Goal: Task Accomplishment & Management: Complete application form

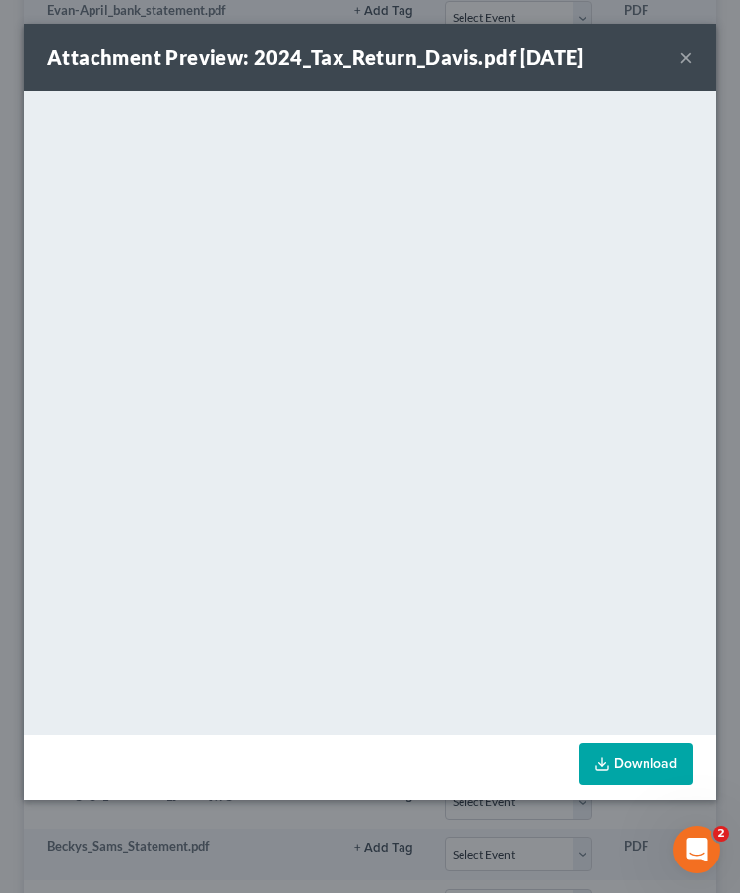
scroll to position [0, 262]
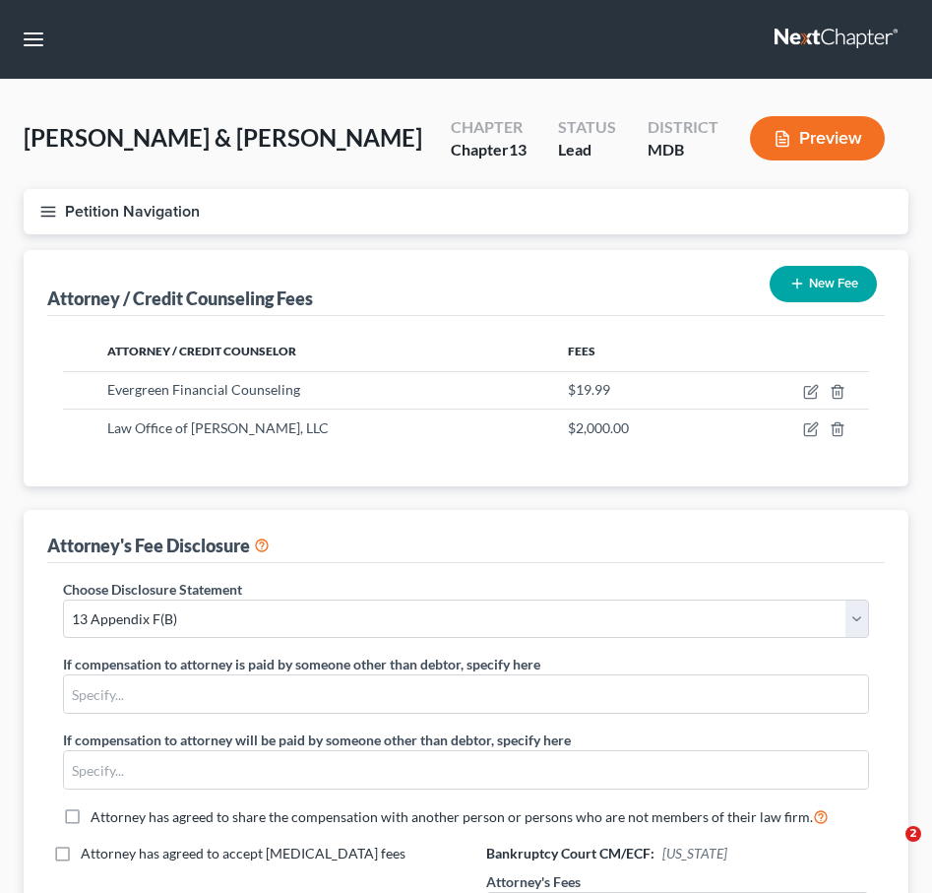
select select "2"
click at [45, 223] on button "Petition Navigation" at bounding box center [466, 211] width 885 height 45
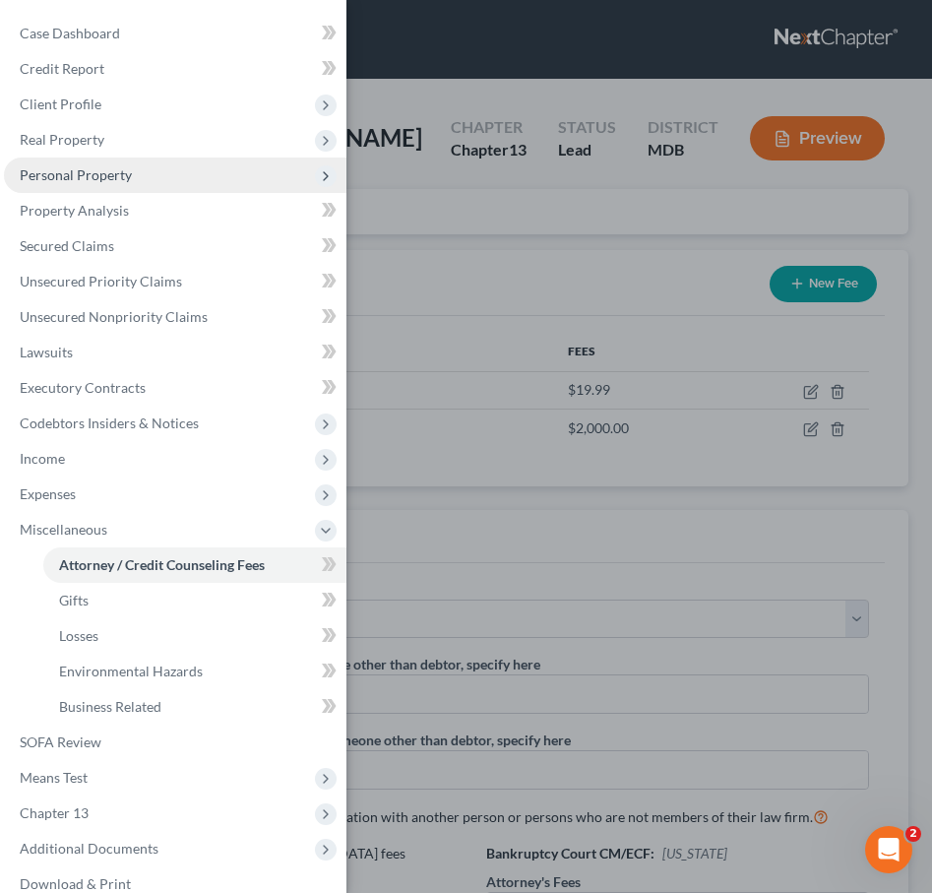
click at [68, 168] on span "Personal Property" at bounding box center [76, 174] width 112 height 17
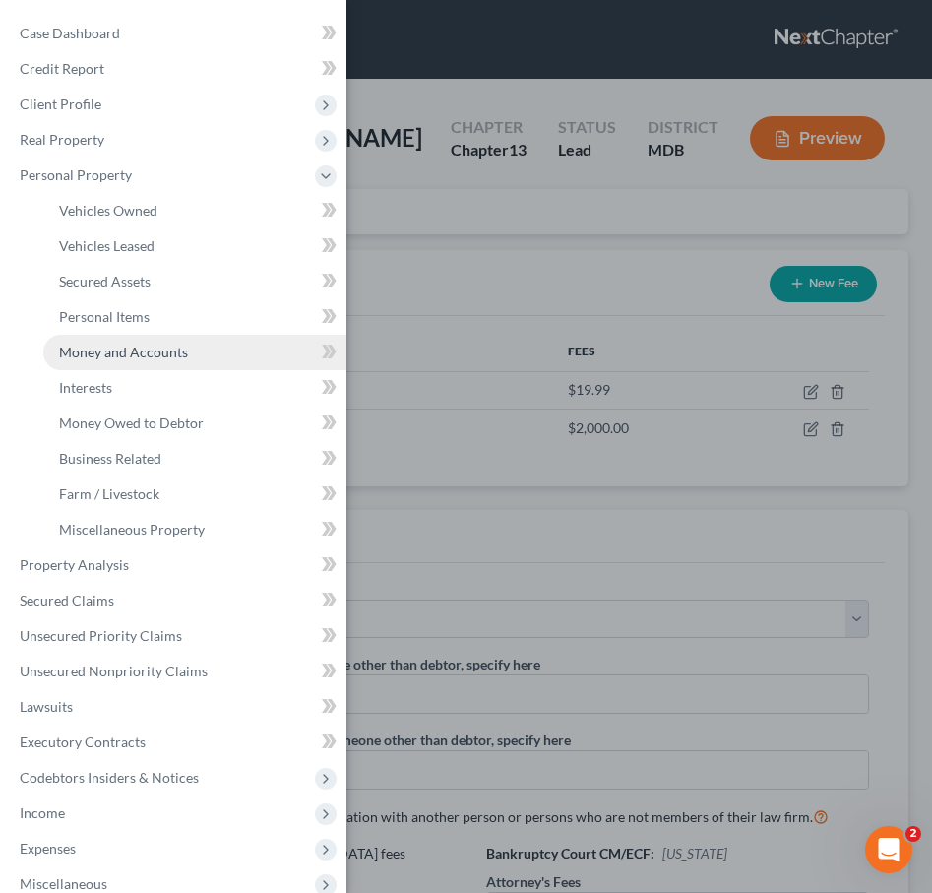
click at [69, 344] on span "Money and Accounts" at bounding box center [123, 351] width 129 height 17
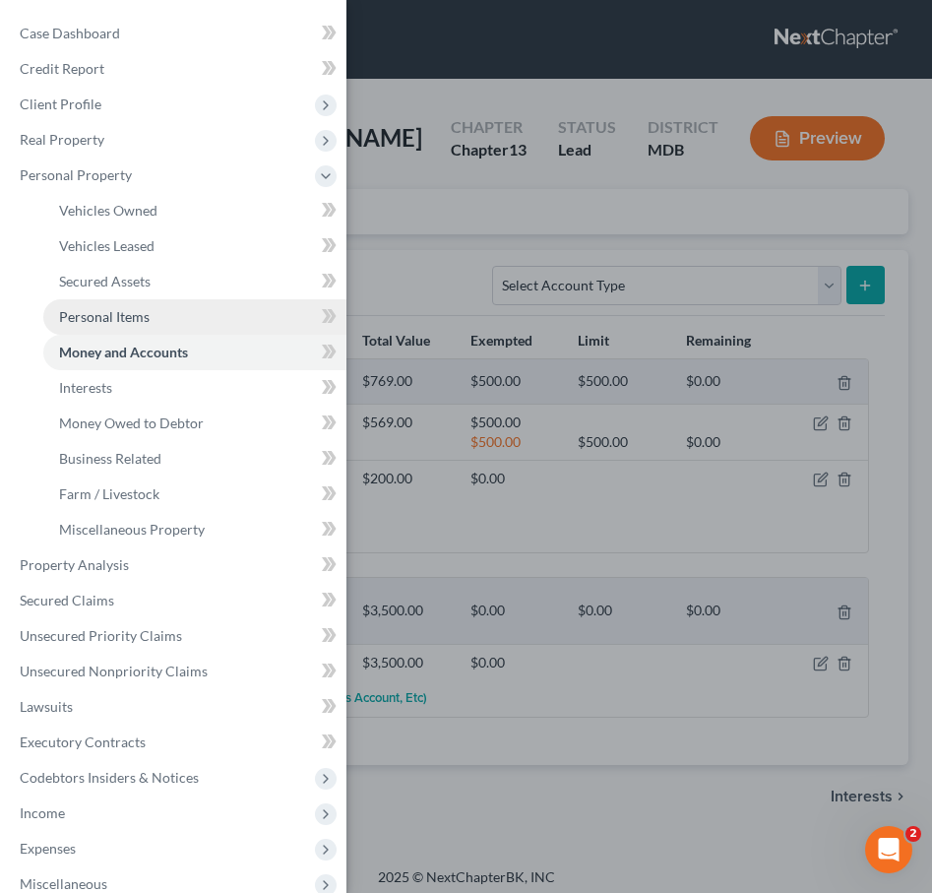
click at [93, 317] on span "Personal Items" at bounding box center [104, 316] width 91 height 17
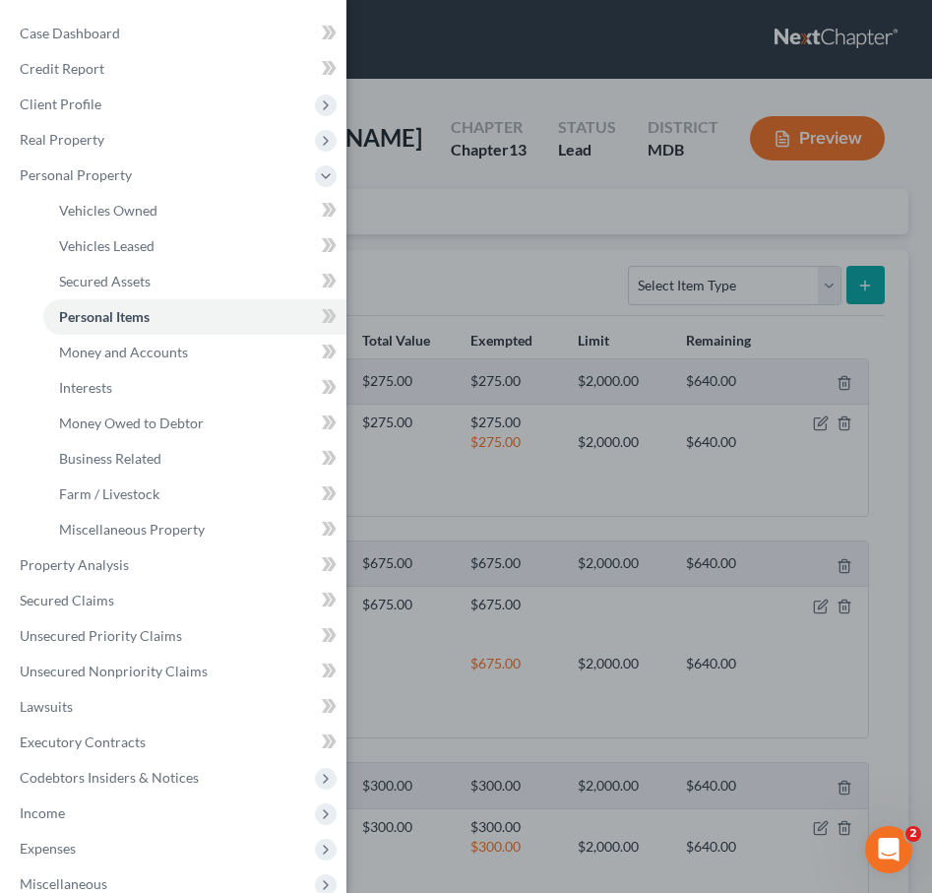
click at [476, 285] on div "Case Dashboard Payments Invoices Payments Payments Credit Report Client Profile" at bounding box center [466, 446] width 932 height 893
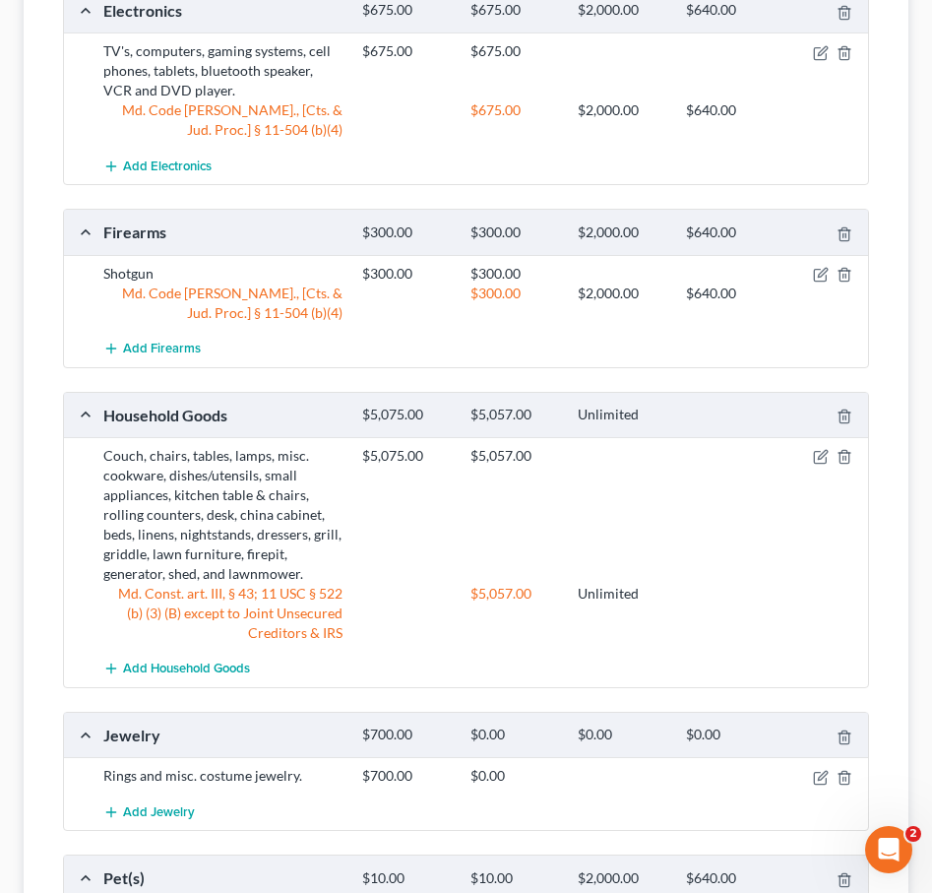
scroll to position [660, 0]
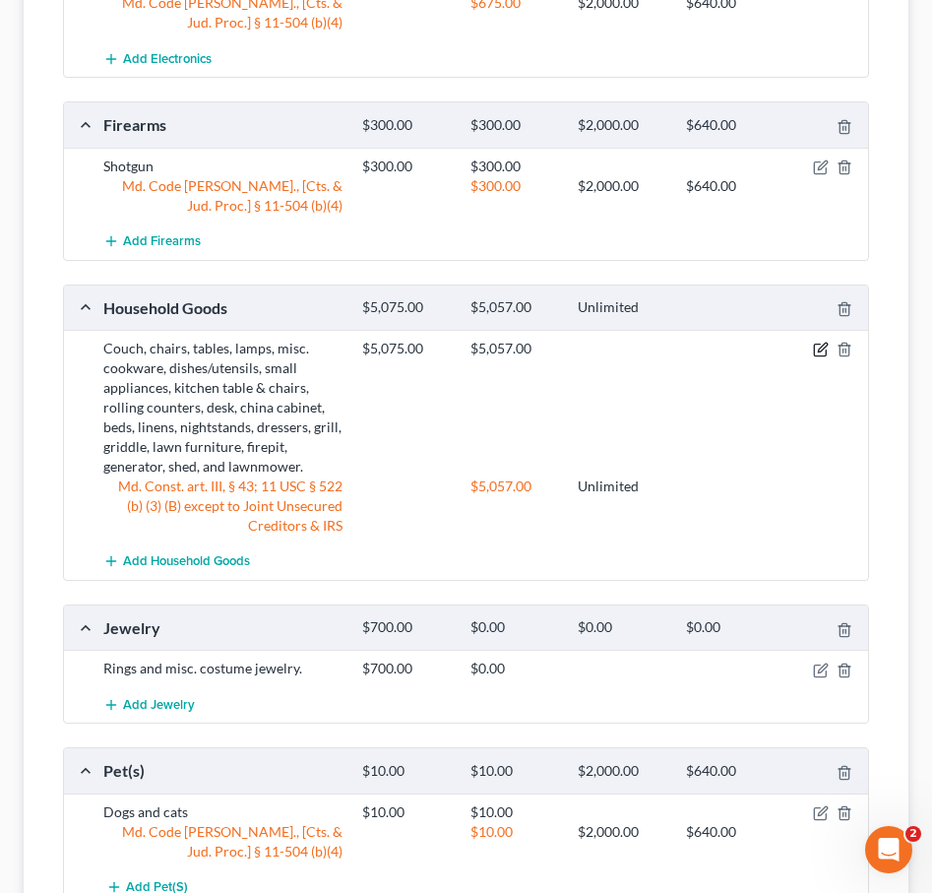
click at [815, 344] on icon "button" at bounding box center [821, 350] width 16 height 16
select select "2"
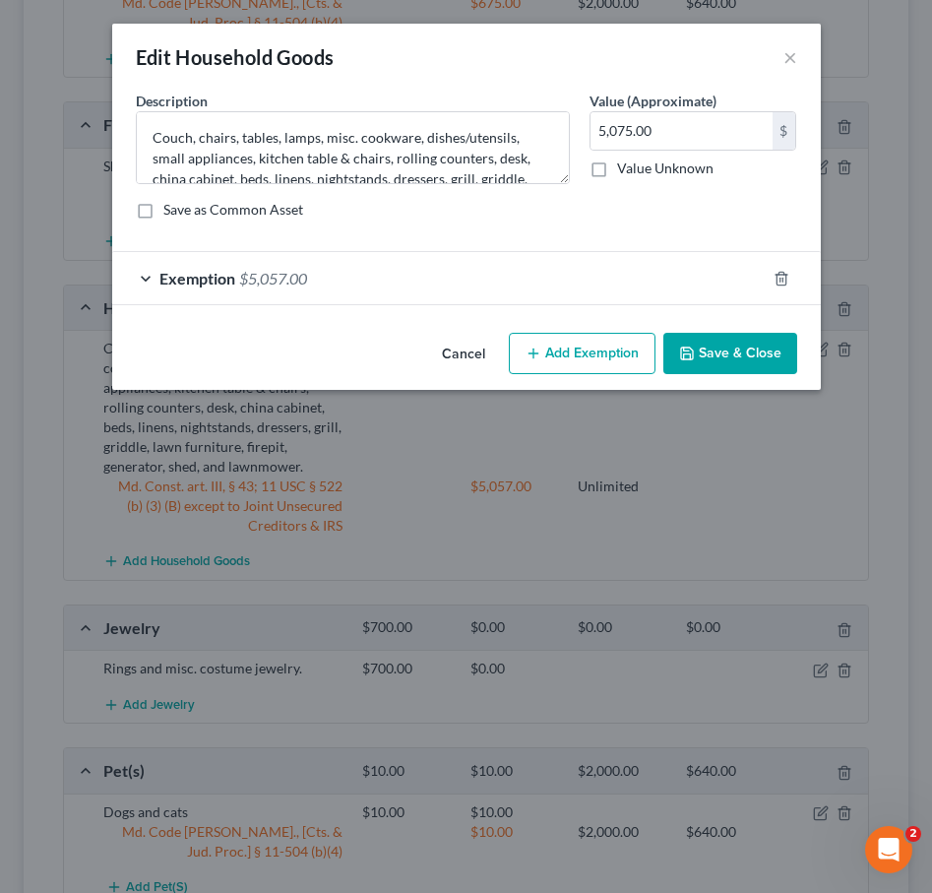
click at [550, 285] on div "Exemption $5,057.00" at bounding box center [439, 278] width 654 height 52
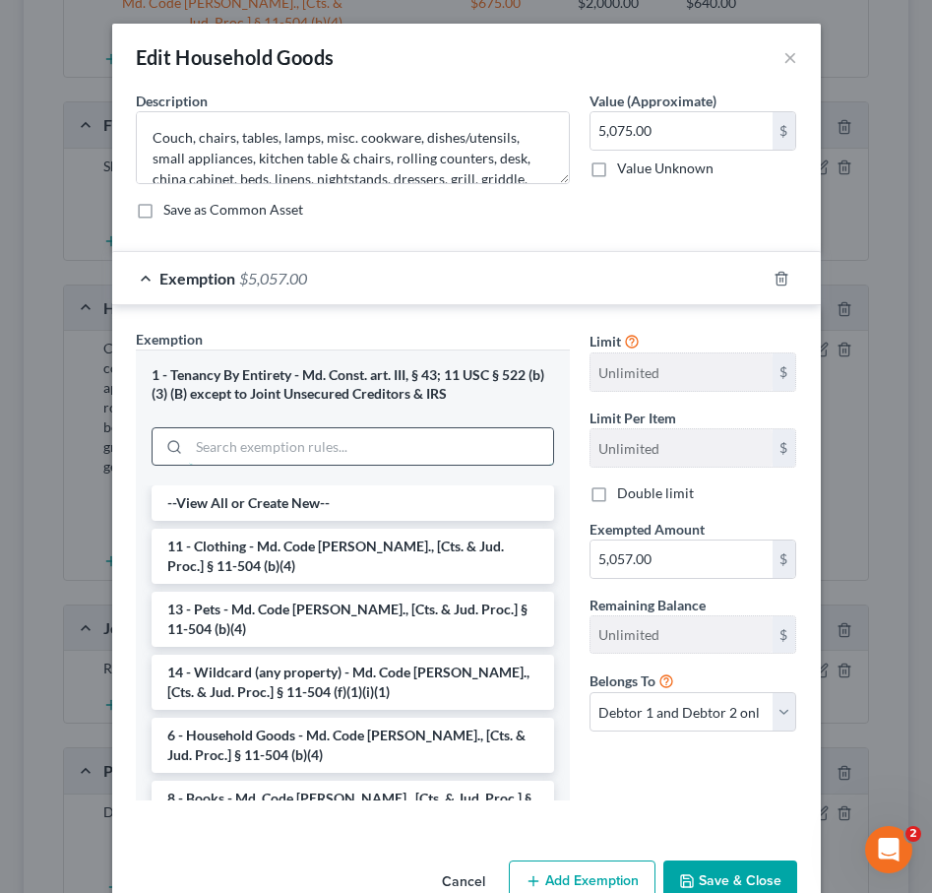
click at [350, 437] on input "search" at bounding box center [371, 446] width 364 height 37
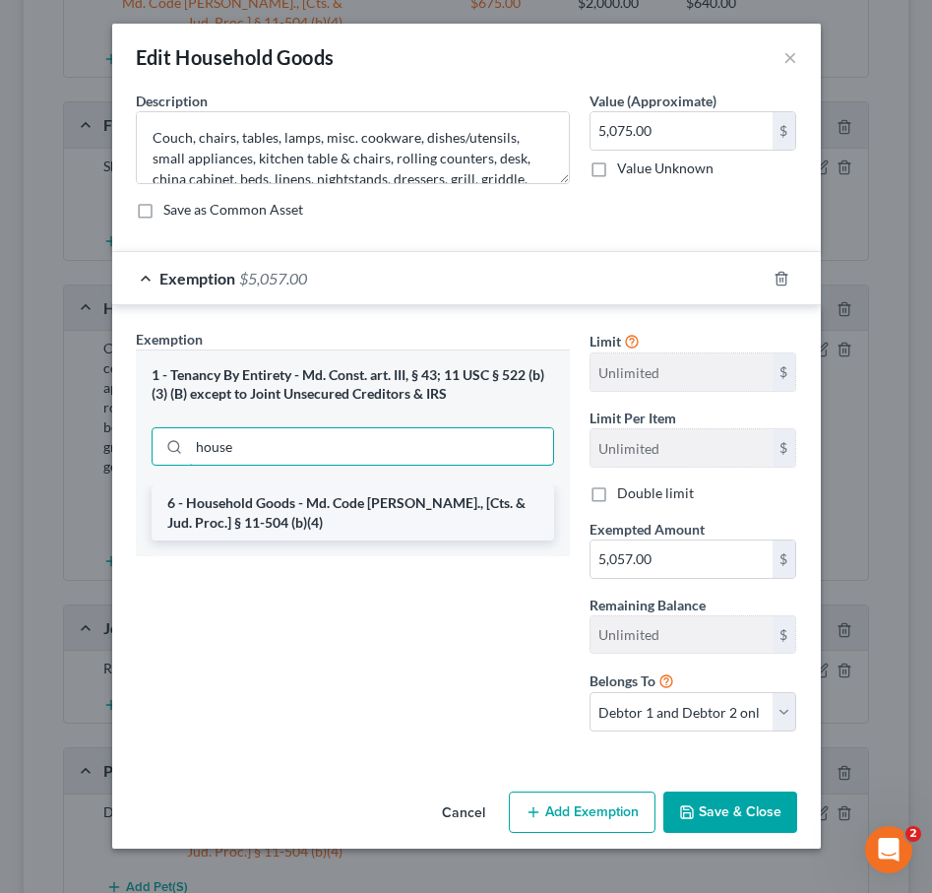
type input "house"
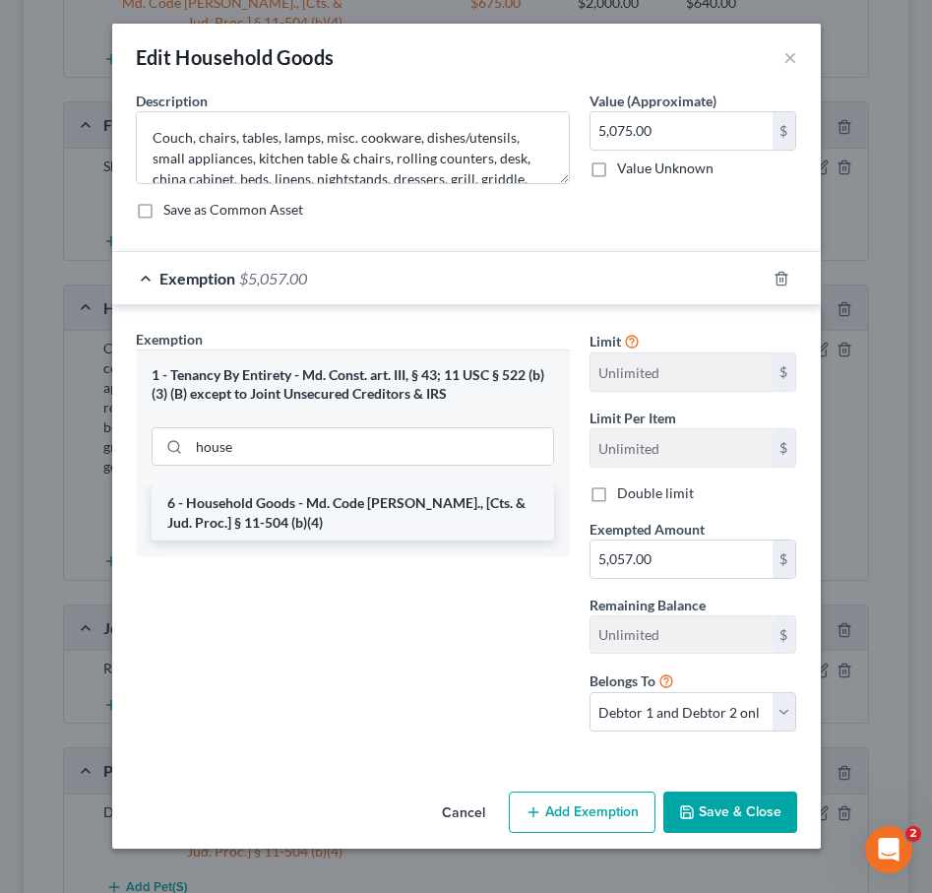
click at [359, 529] on li "6 - Household Goods - Md. Code Ann., [Cts. & Jud. Proc.] § 11-504 (b)(4)" at bounding box center [353, 512] width 403 height 55
checkbox input "true"
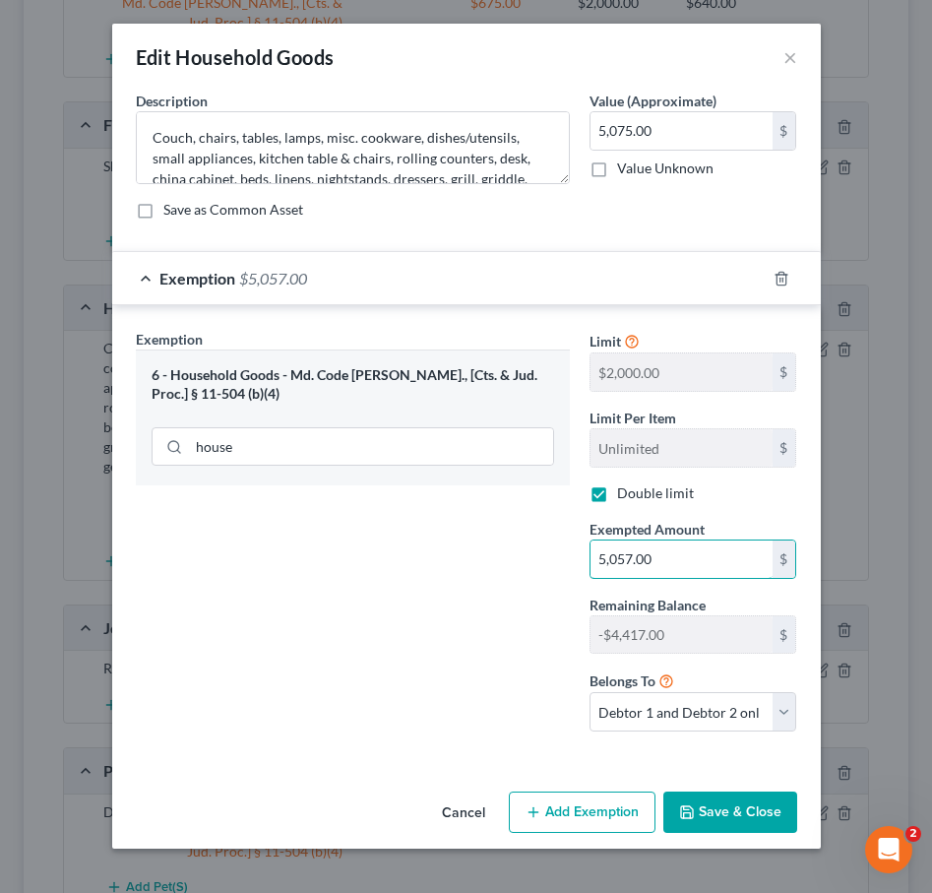
drag, startPoint x: 657, startPoint y: 558, endPoint x: 491, endPoint y: 550, distance: 166.5
click at [490, 549] on div "Exemption Set must be selected for CA. Exemption * 6 - Household Goods - Md. Co…" at bounding box center [466, 538] width 681 height 419
click at [664, 562] on input "5,057.00" at bounding box center [682, 558] width 182 height 37
drag, startPoint x: 664, startPoint y: 562, endPoint x: 564, endPoint y: 550, distance: 101.1
click at [564, 550] on div "Exemption Set must be selected for CA. Exemption * 6 - Household Goods - Md. Co…" at bounding box center [466, 538] width 681 height 419
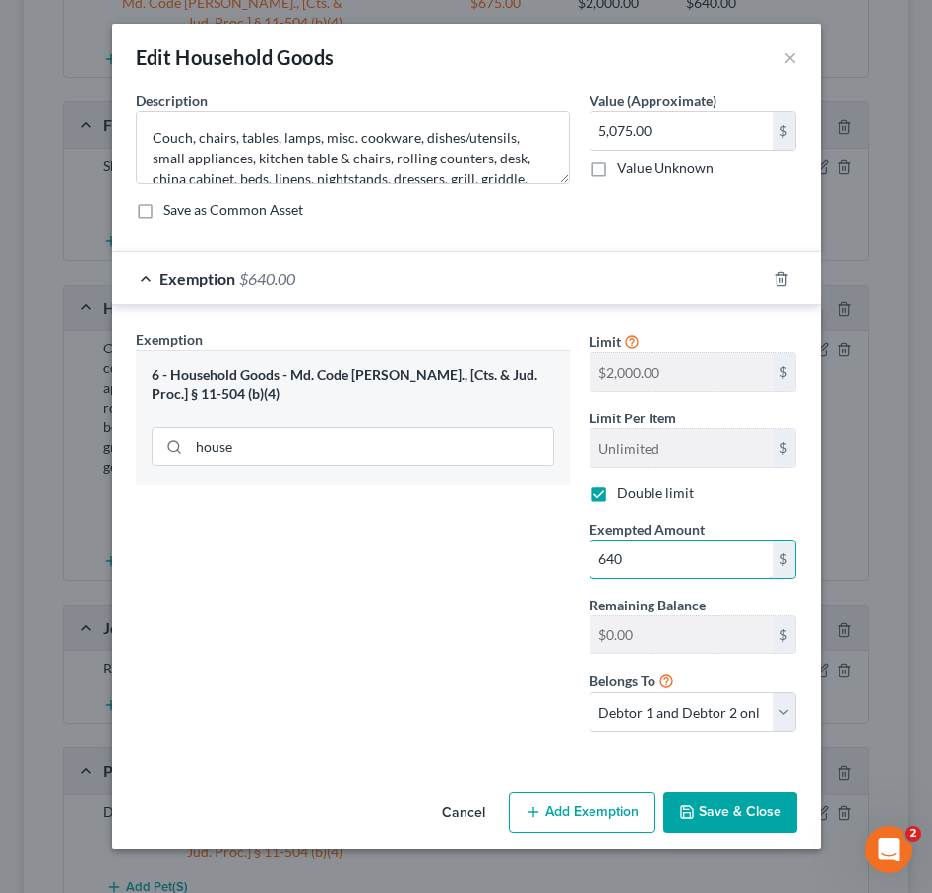
type input "640"
click at [702, 809] on button "Save & Close" at bounding box center [730, 811] width 134 height 41
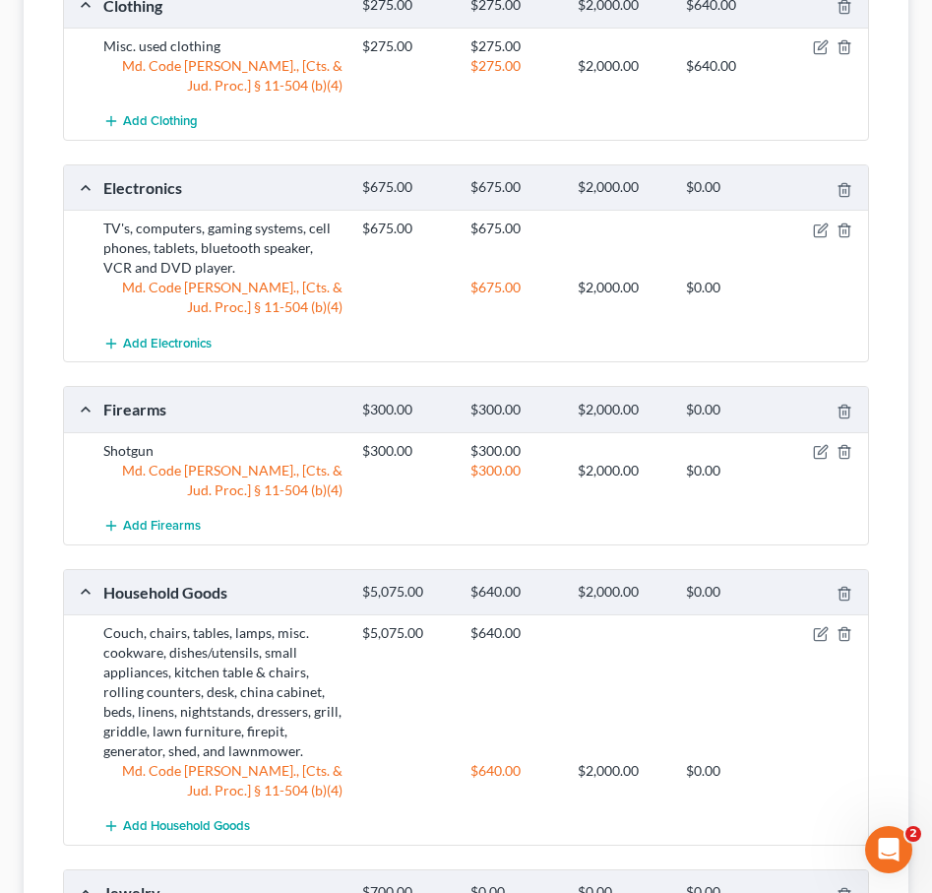
scroll to position [0, 0]
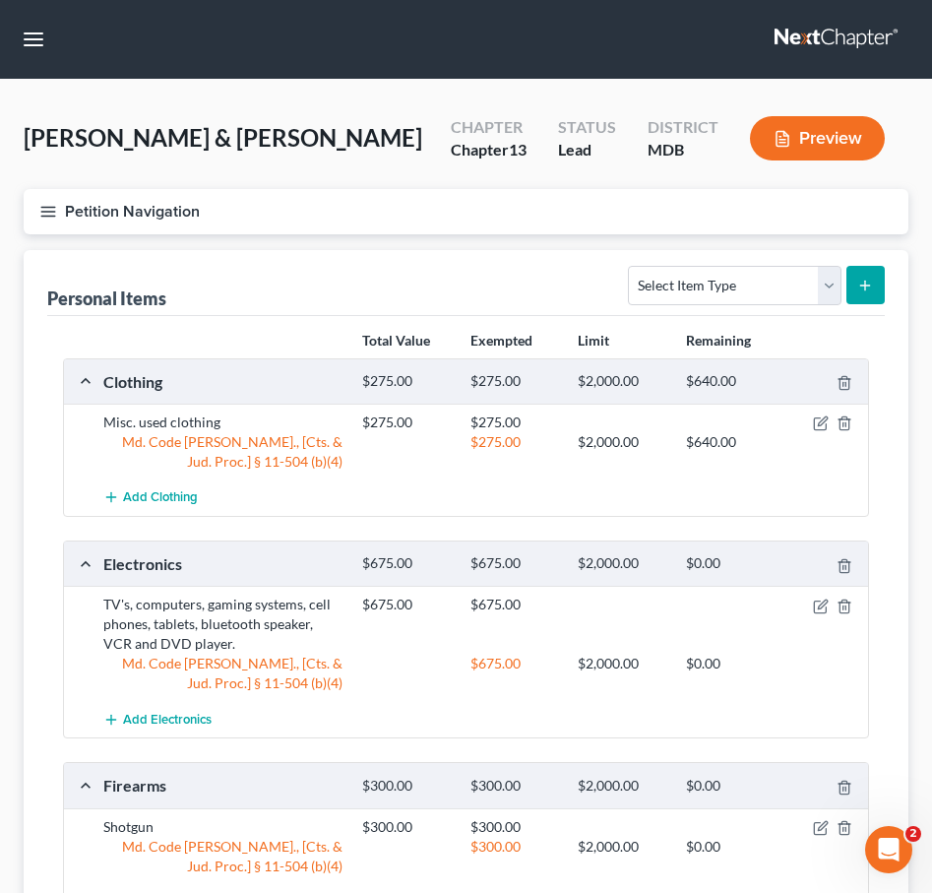
click at [53, 204] on icon "button" at bounding box center [48, 212] width 18 height 18
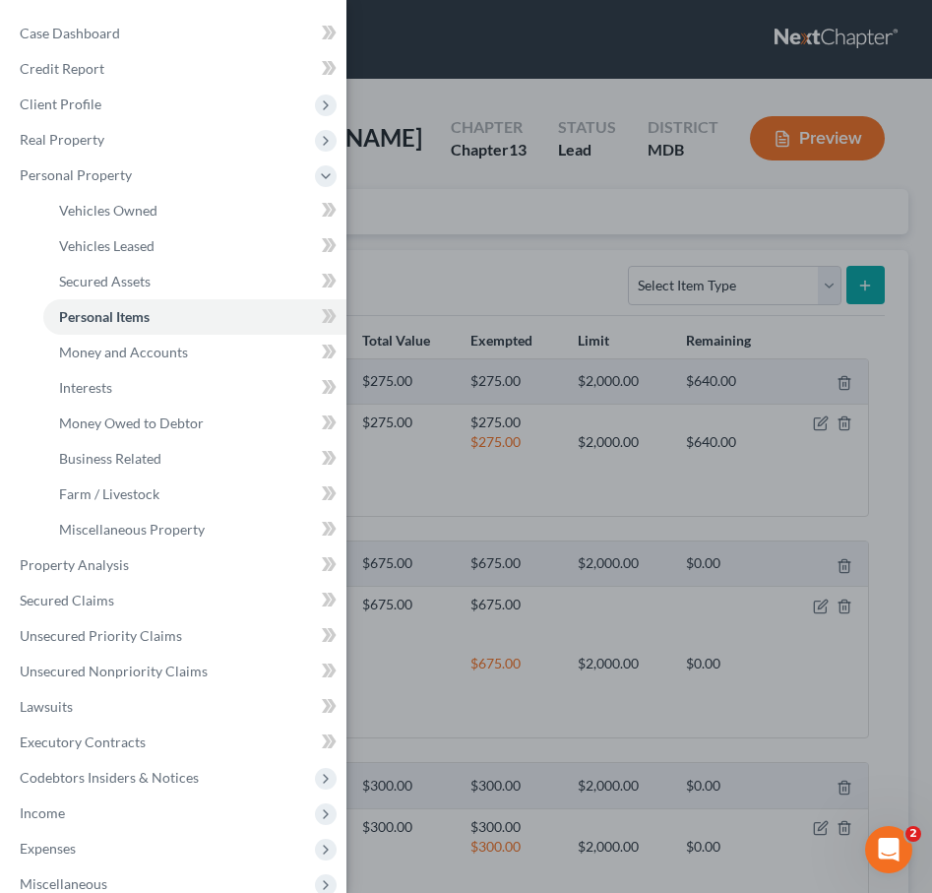
click at [530, 229] on div "Case Dashboard Payments Invoices Payments Payments Credit Report Client Profile" at bounding box center [466, 446] width 932 height 893
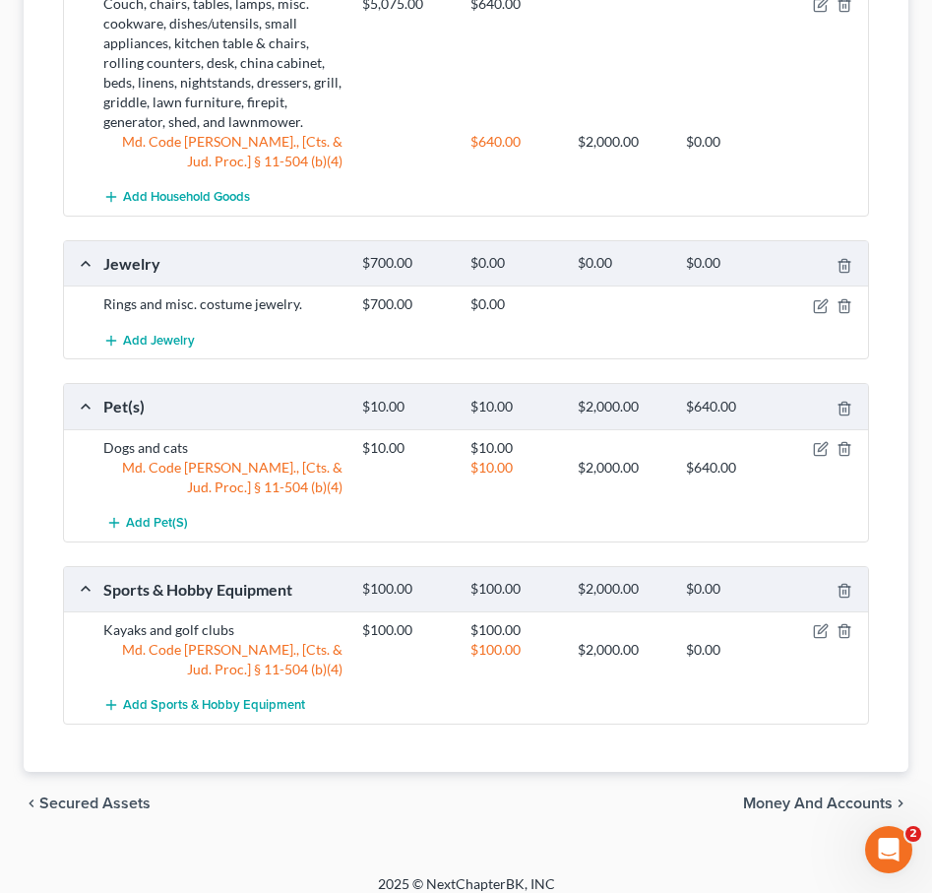
scroll to position [1021, 0]
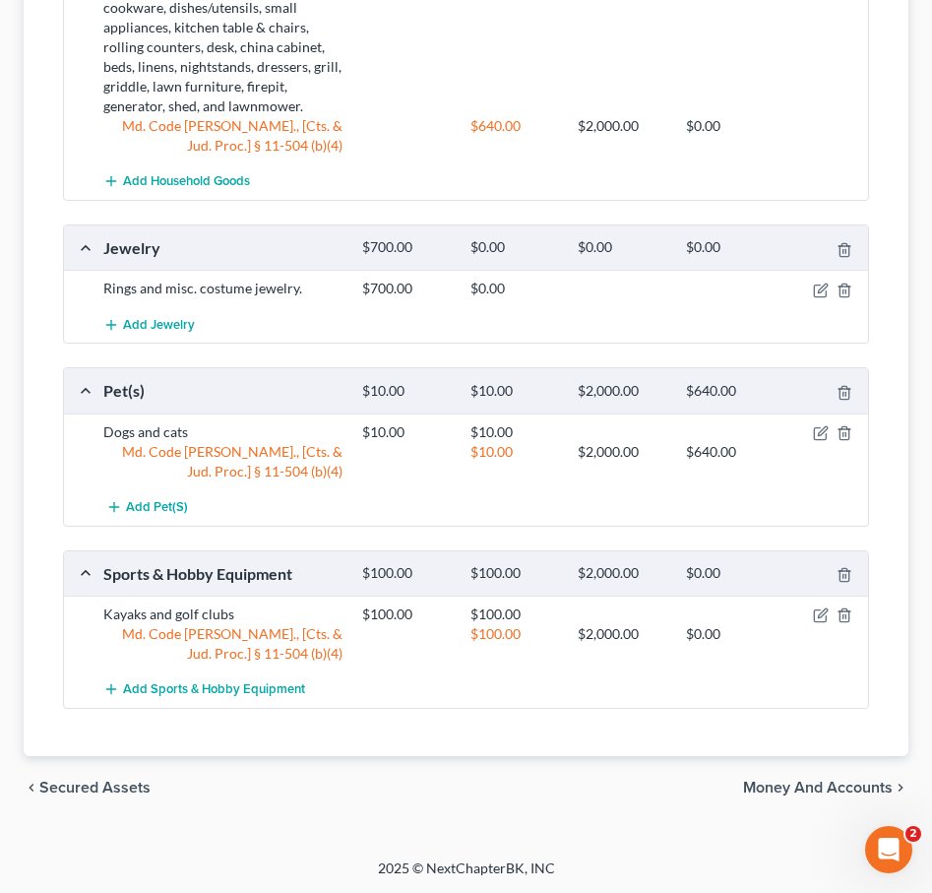
click at [818, 780] on span "Money and Accounts" at bounding box center [818, 788] width 150 height 16
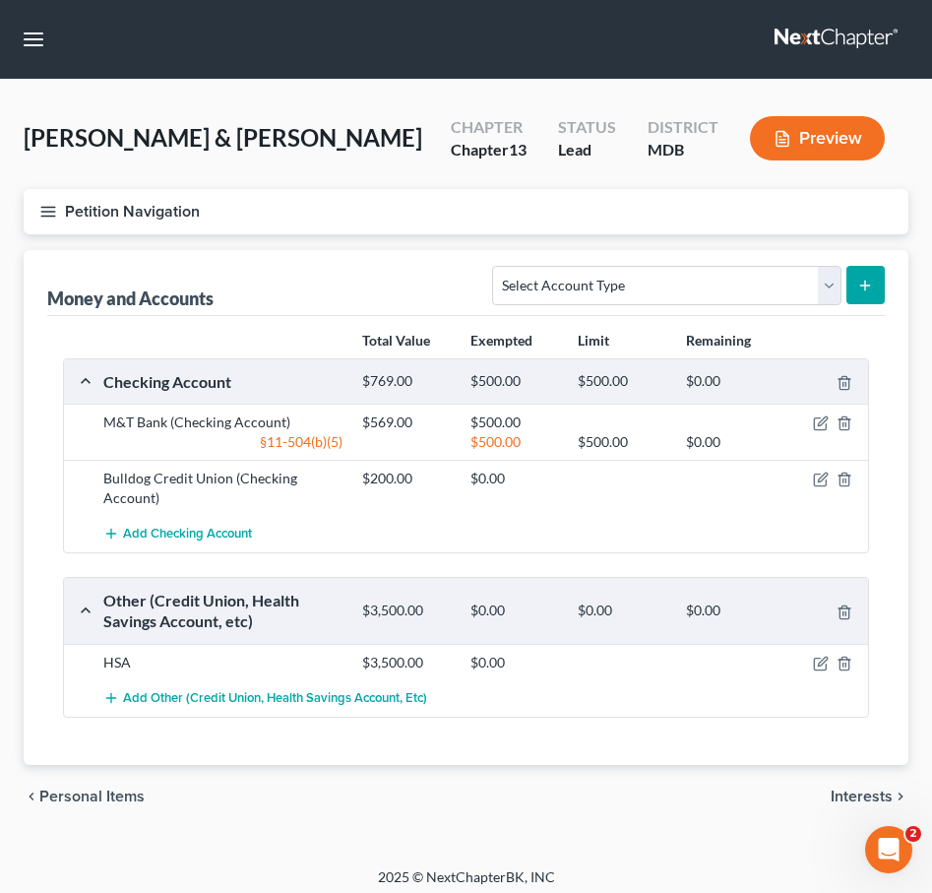
click at [845, 797] on span "Interests" at bounding box center [862, 796] width 62 height 16
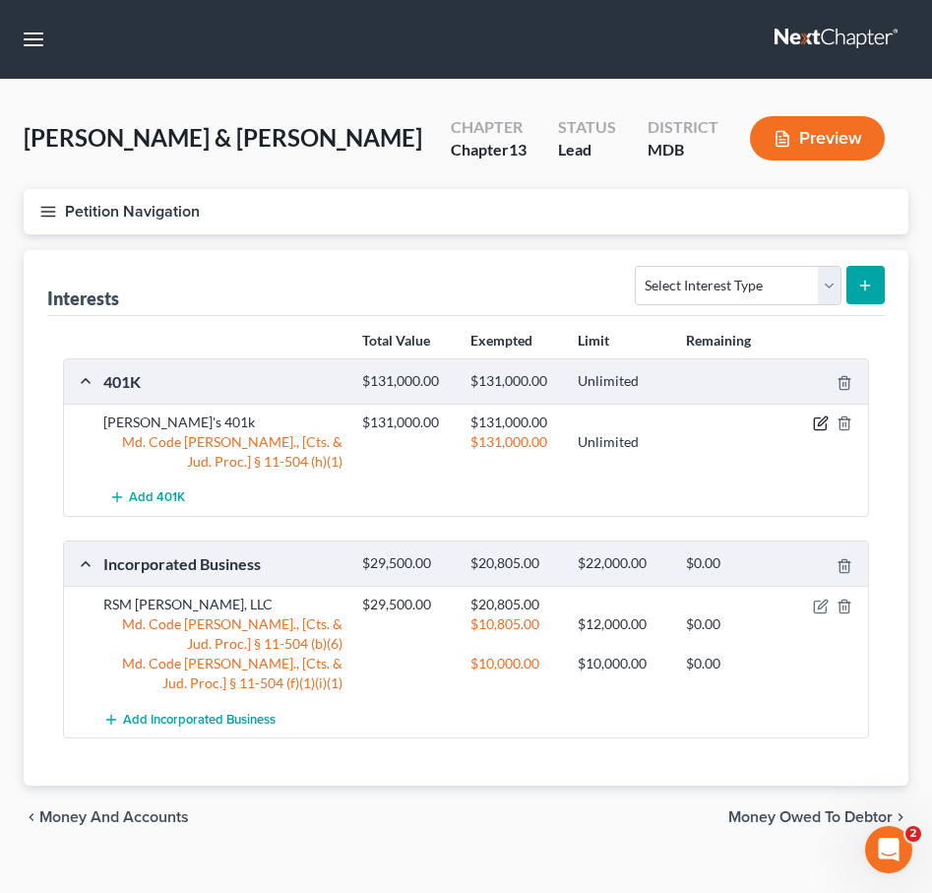
click at [825, 420] on icon "button" at bounding box center [822, 421] width 9 height 9
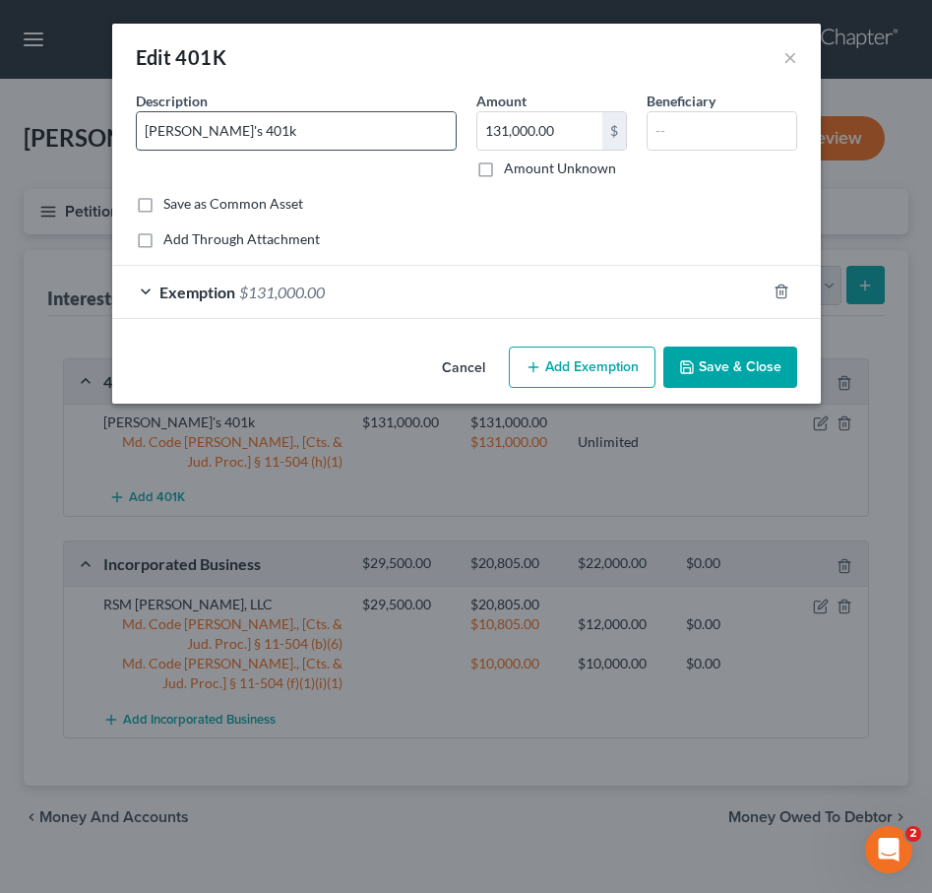
click at [182, 134] on input "Evan's 401k" at bounding box center [296, 130] width 319 height 37
type input "Evan Davis 401k"
click at [749, 359] on button "Save & Close" at bounding box center [730, 366] width 134 height 41
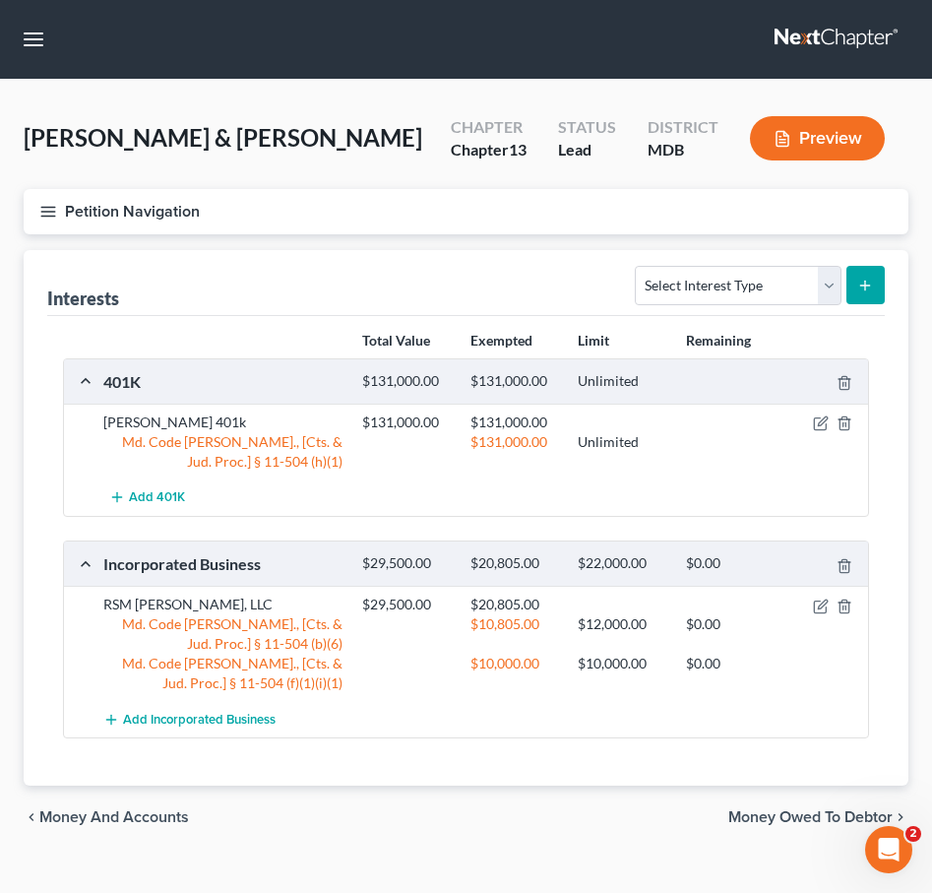
click at [43, 200] on button "Petition Navigation" at bounding box center [466, 211] width 885 height 45
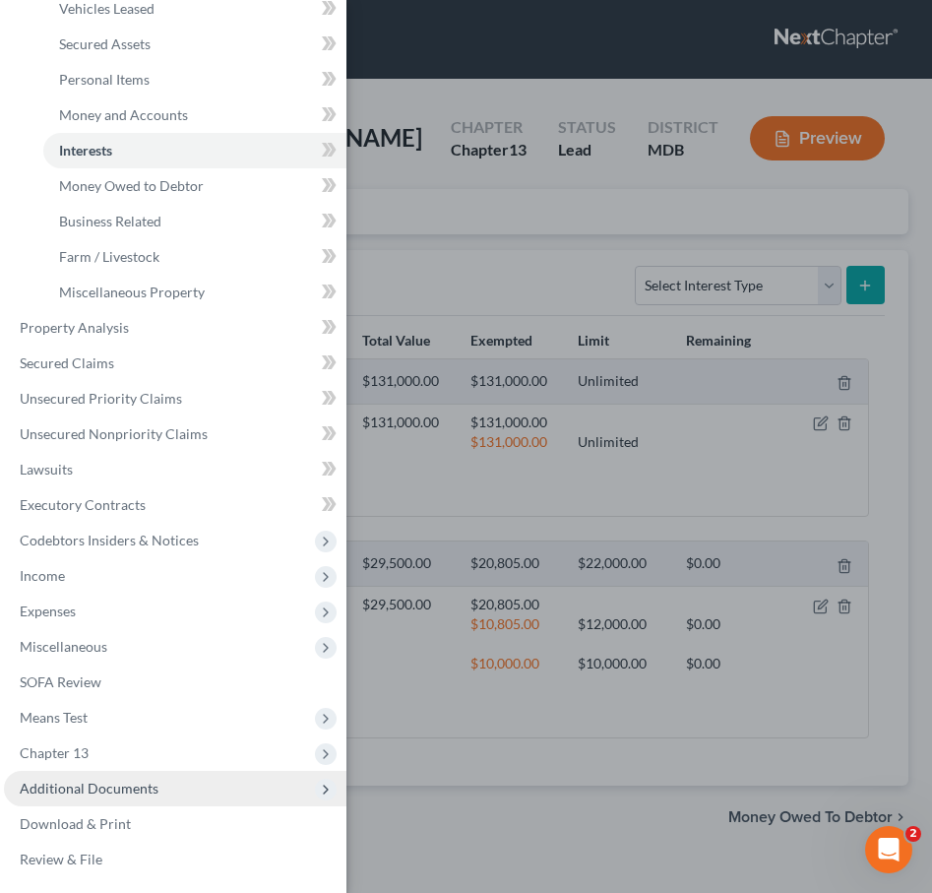
click at [190, 787] on span "Additional Documents" at bounding box center [175, 788] width 343 height 35
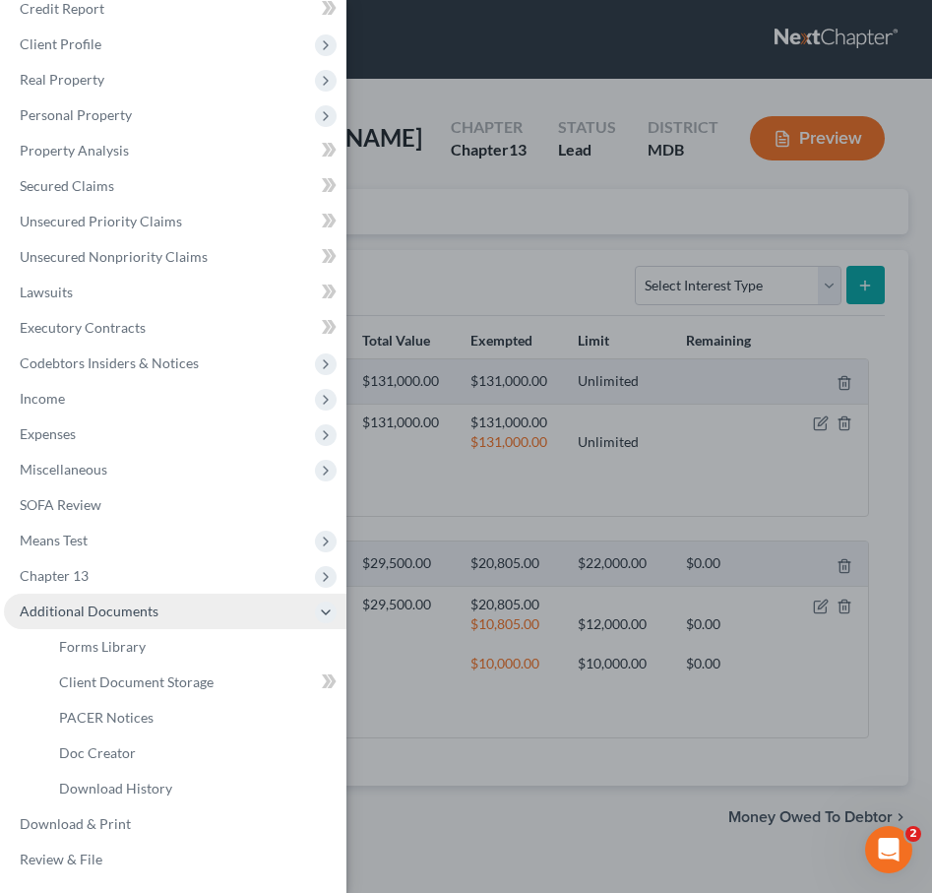
scroll to position [30, 0]
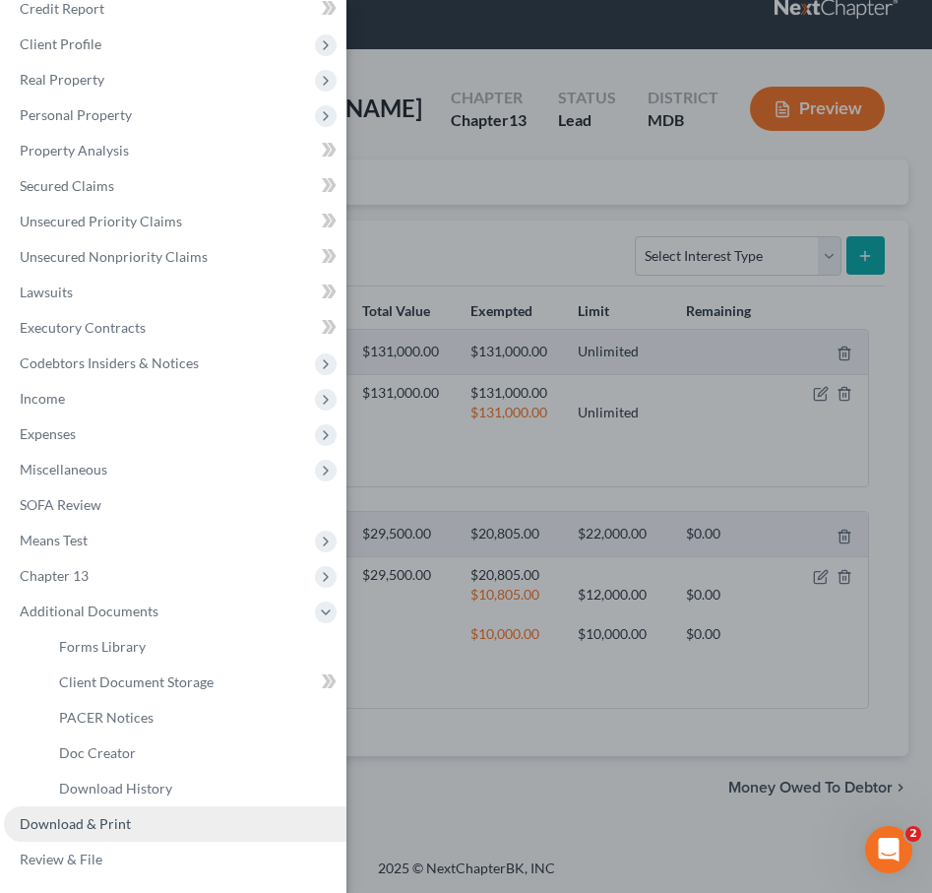
click at [119, 829] on span "Download & Print" at bounding box center [75, 823] width 111 height 17
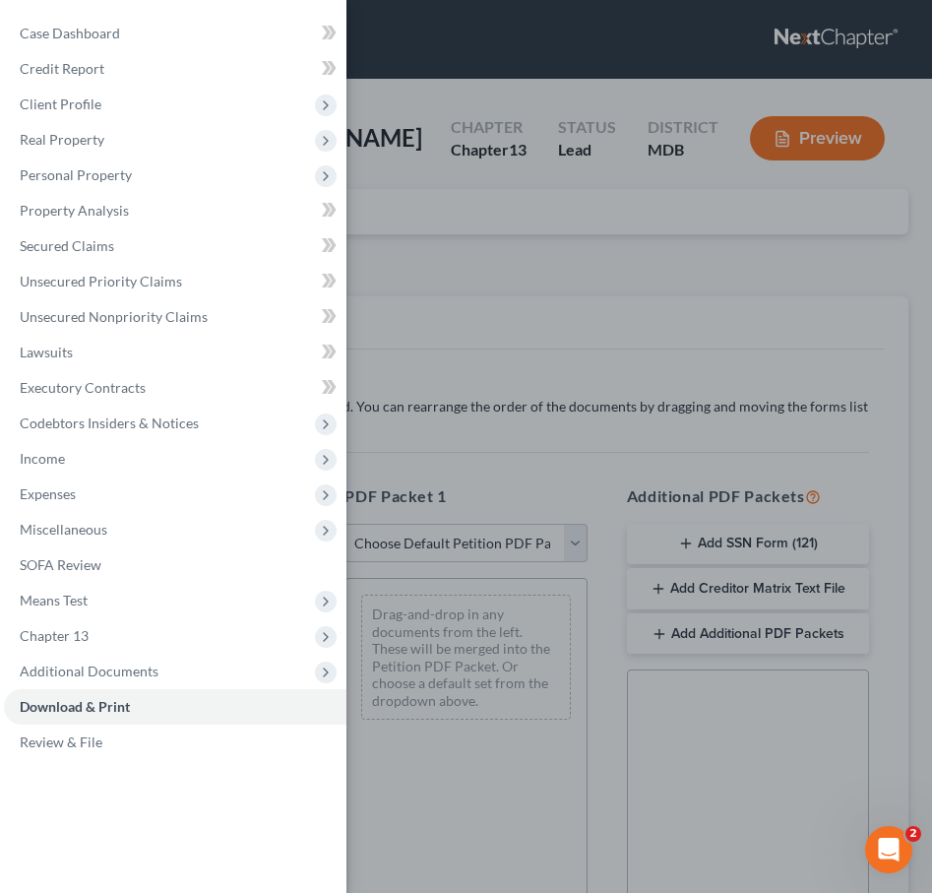
click at [538, 234] on div "Case Dashboard Payments Invoices Payments Payments Credit Report Client Profile" at bounding box center [466, 446] width 932 height 893
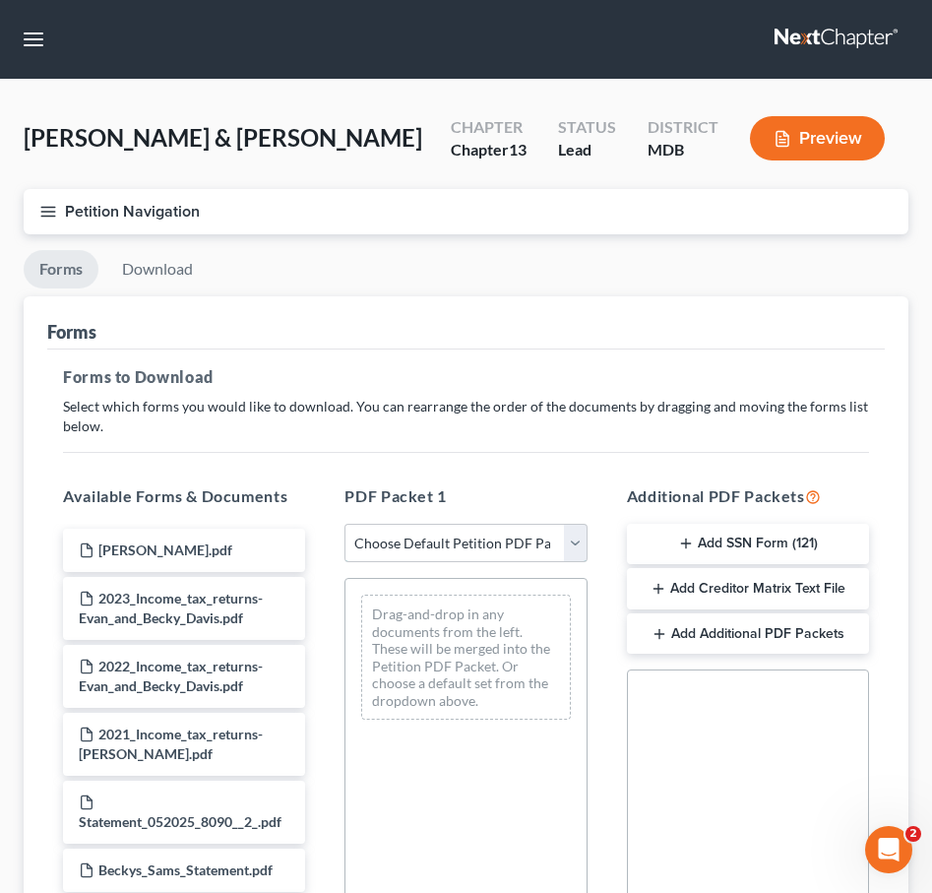
click at [578, 530] on select "Choose Default Petition PDF Packet Complete Bankruptcy Petition (all forms and …" at bounding box center [465, 543] width 242 height 39
select select "0"
click at [344, 524] on select "Choose Default Petition PDF Packet Complete Bankruptcy Petition (all forms and …" at bounding box center [465, 543] width 242 height 39
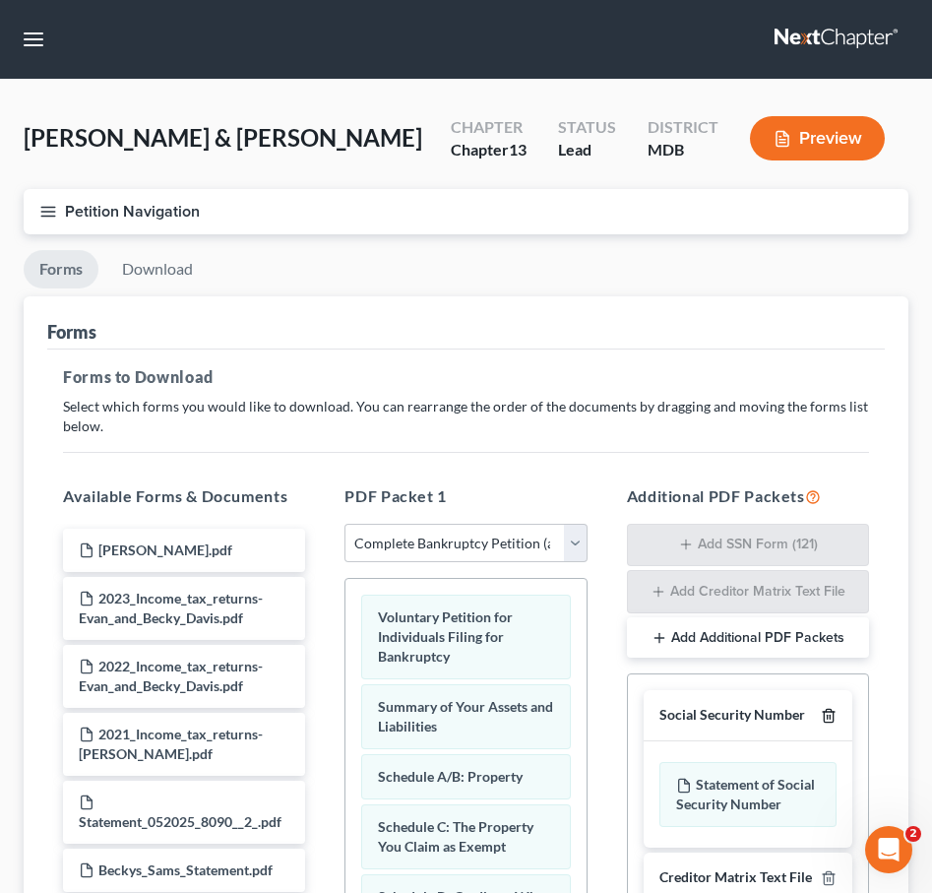
click at [830, 717] on line "button" at bounding box center [830, 718] width 0 height 4
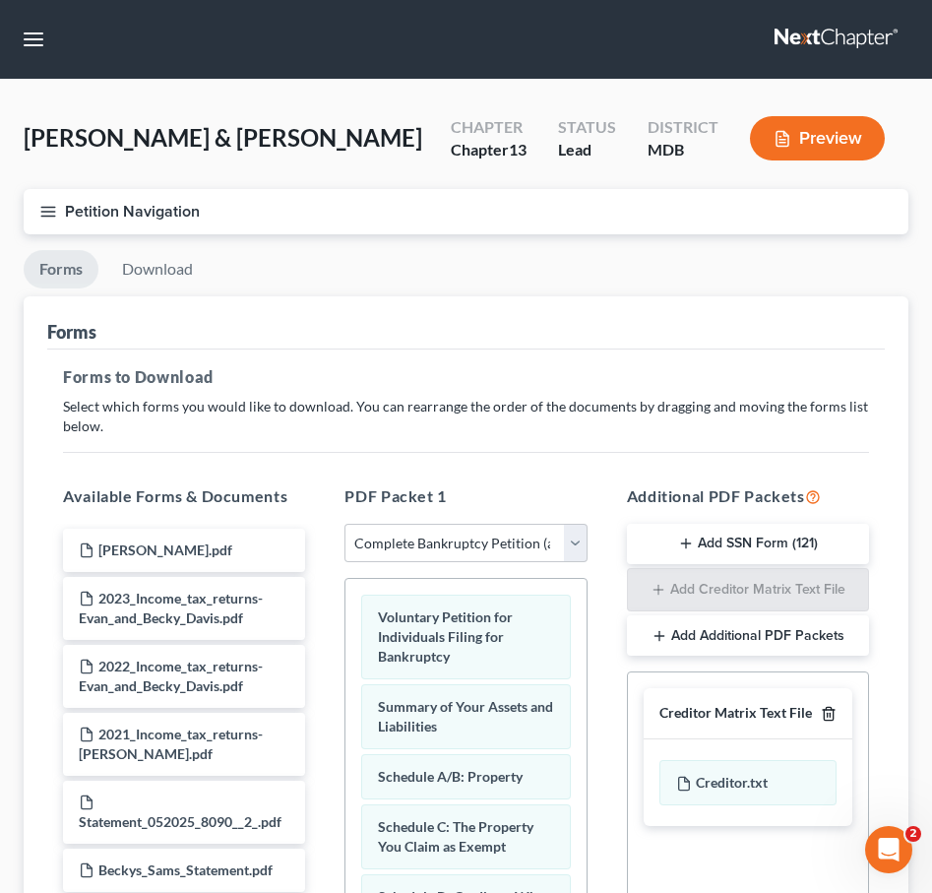
click at [830, 717] on icon "button" at bounding box center [829, 714] width 16 height 16
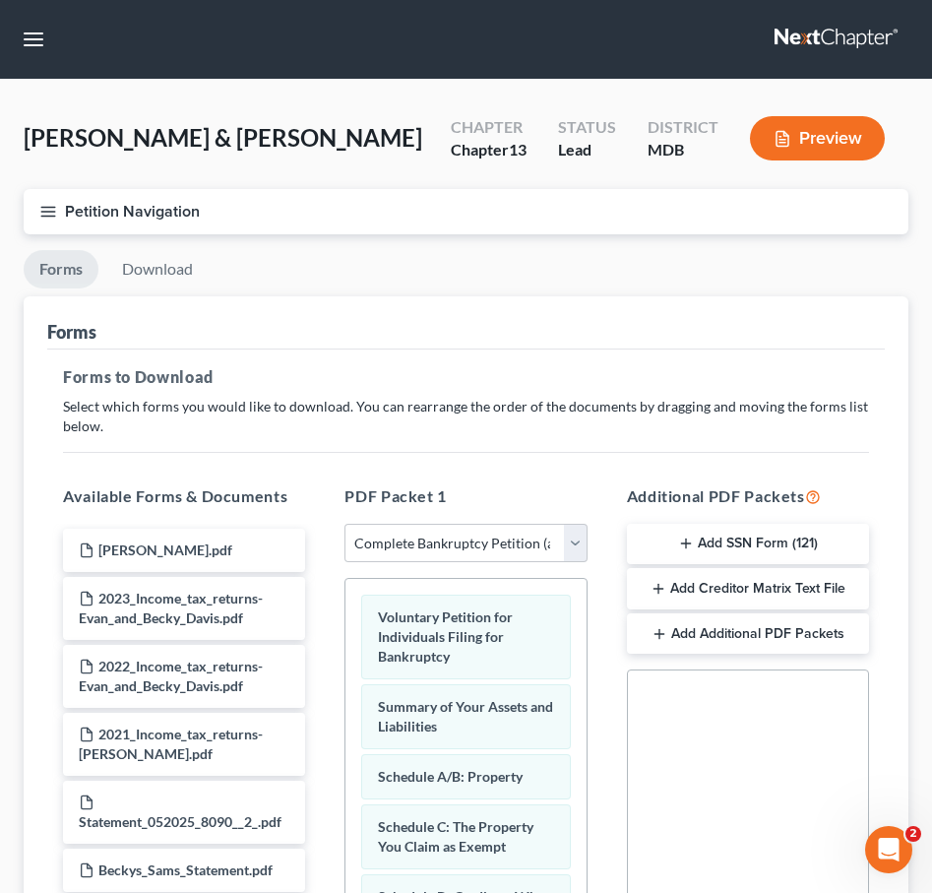
scroll to position [403, 0]
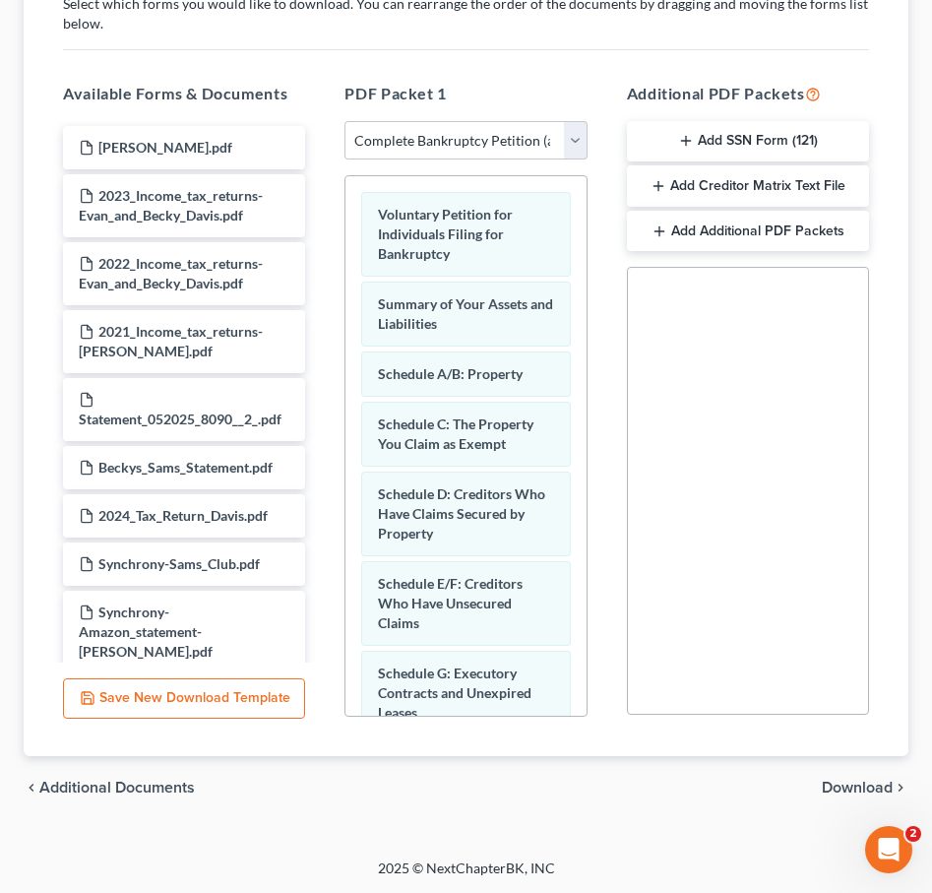
click at [836, 781] on span "Download" at bounding box center [857, 788] width 71 height 16
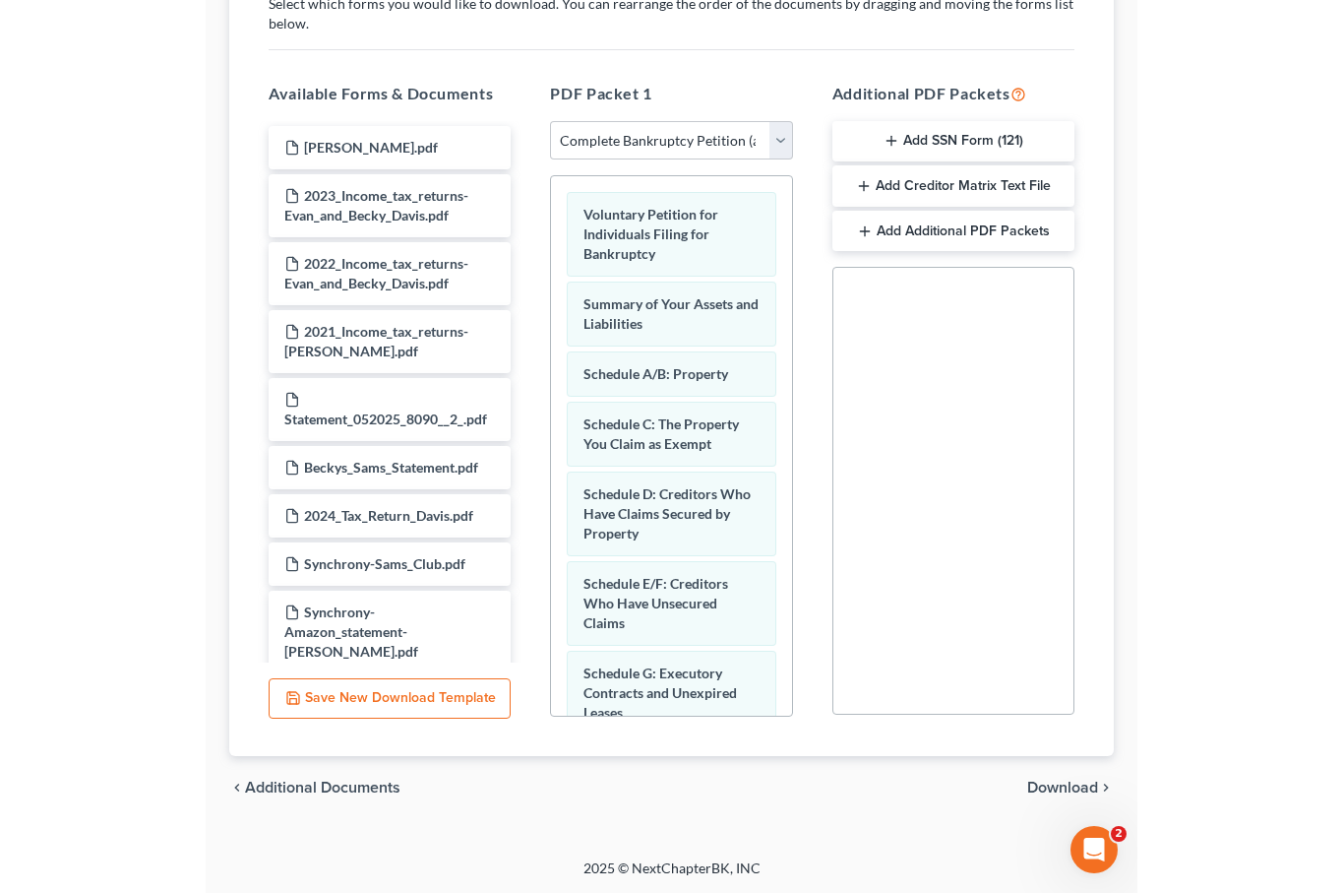
scroll to position [0, 0]
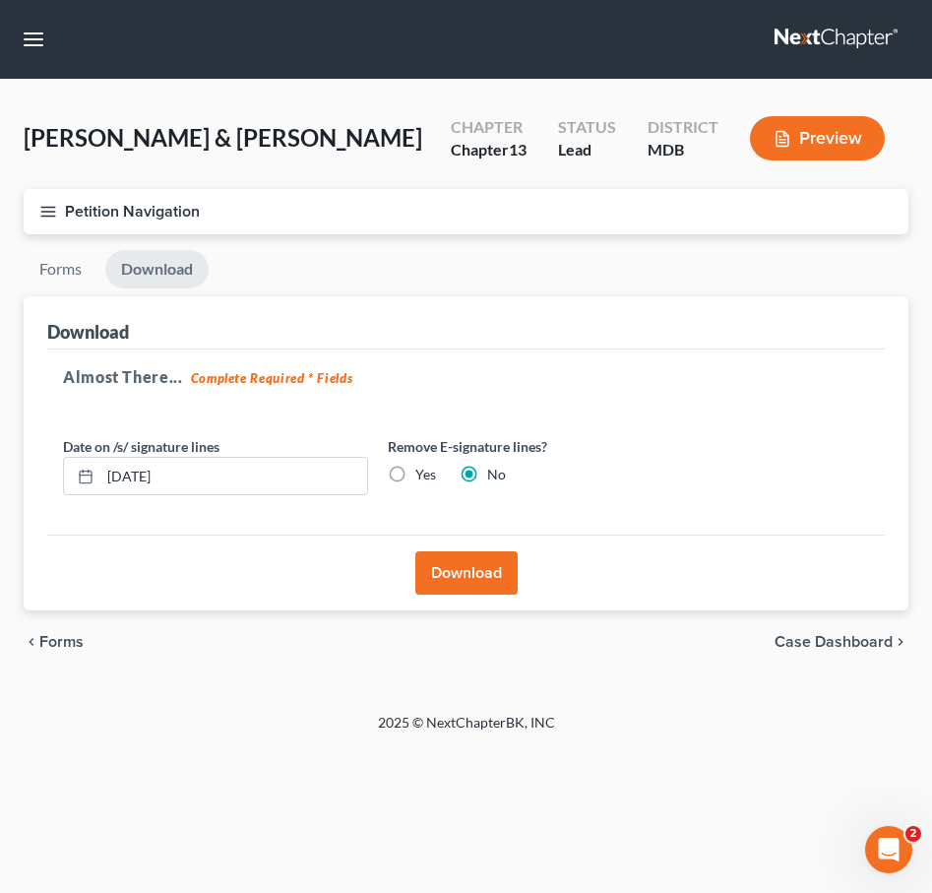
click at [464, 563] on button "Download" at bounding box center [466, 572] width 102 height 43
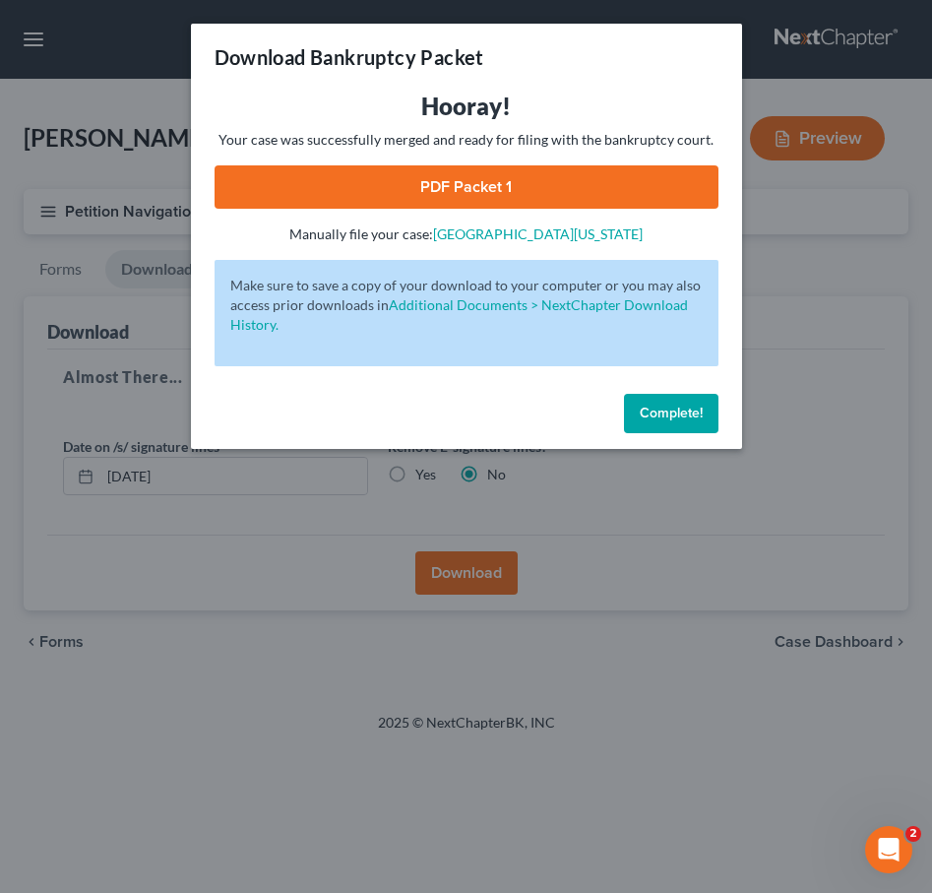
click at [435, 200] on link "PDF Packet 1" at bounding box center [467, 186] width 504 height 43
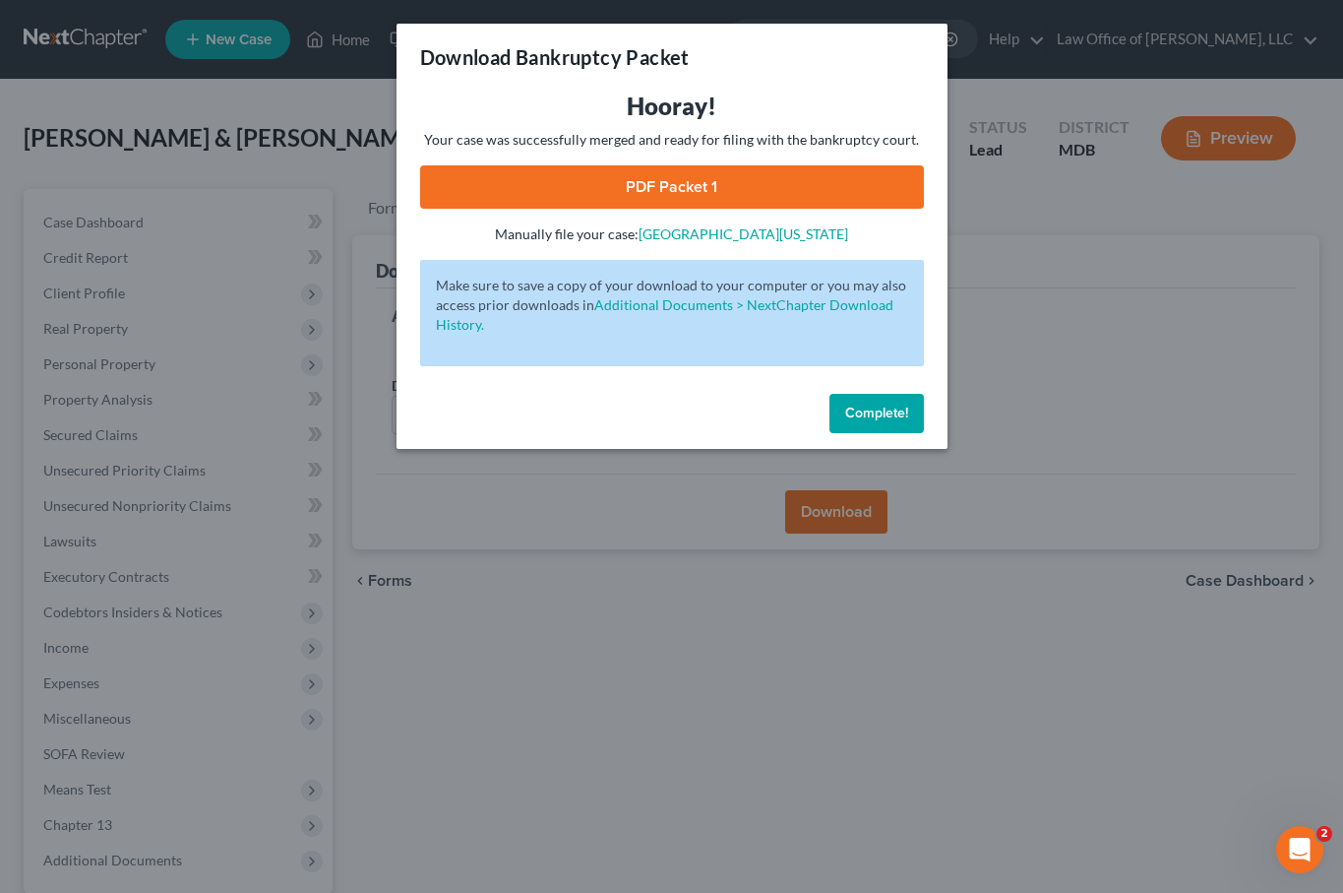
click at [860, 408] on span "Complete!" at bounding box center [876, 413] width 63 height 17
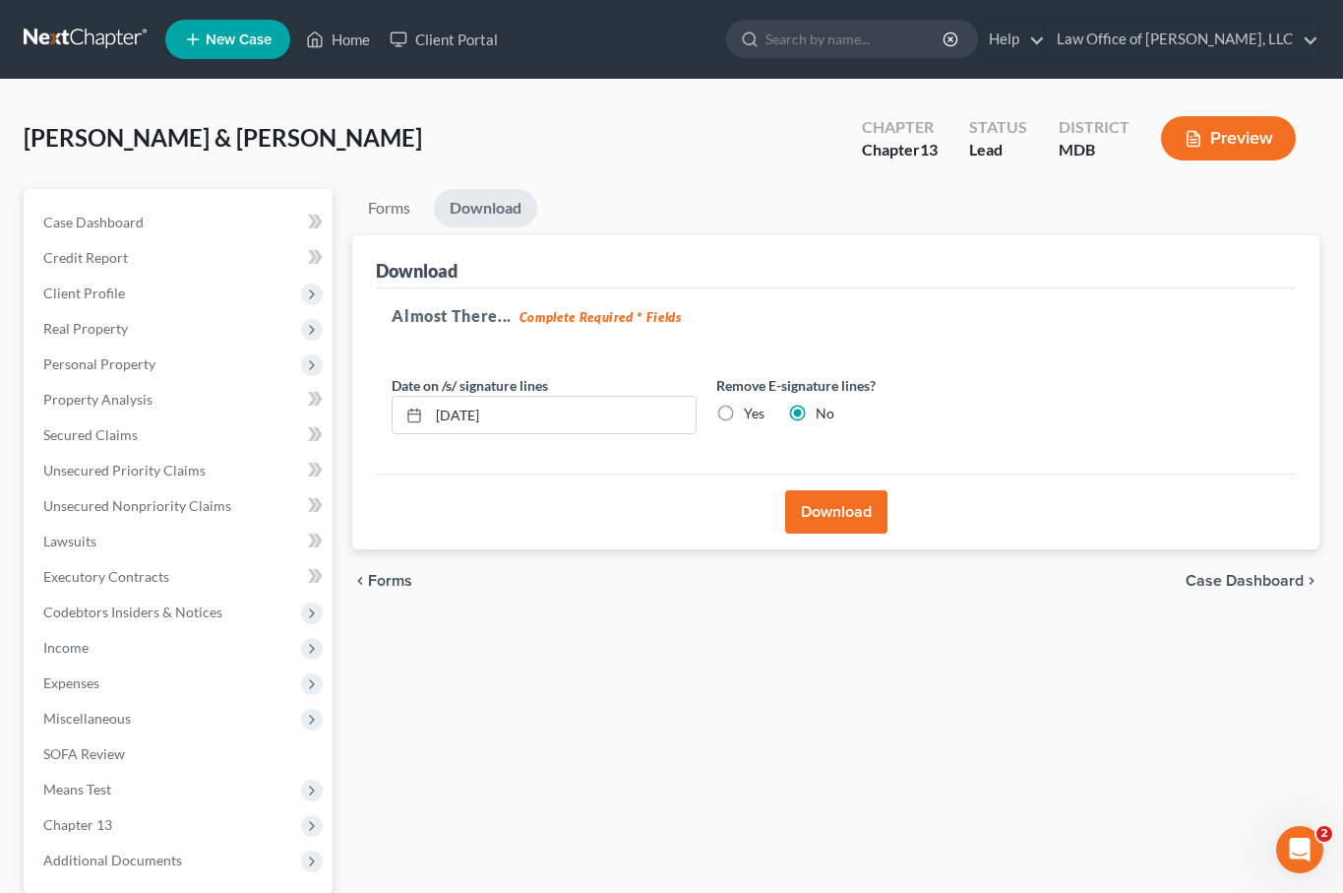
click at [225, 36] on span "New Case" at bounding box center [239, 39] width 66 height 15
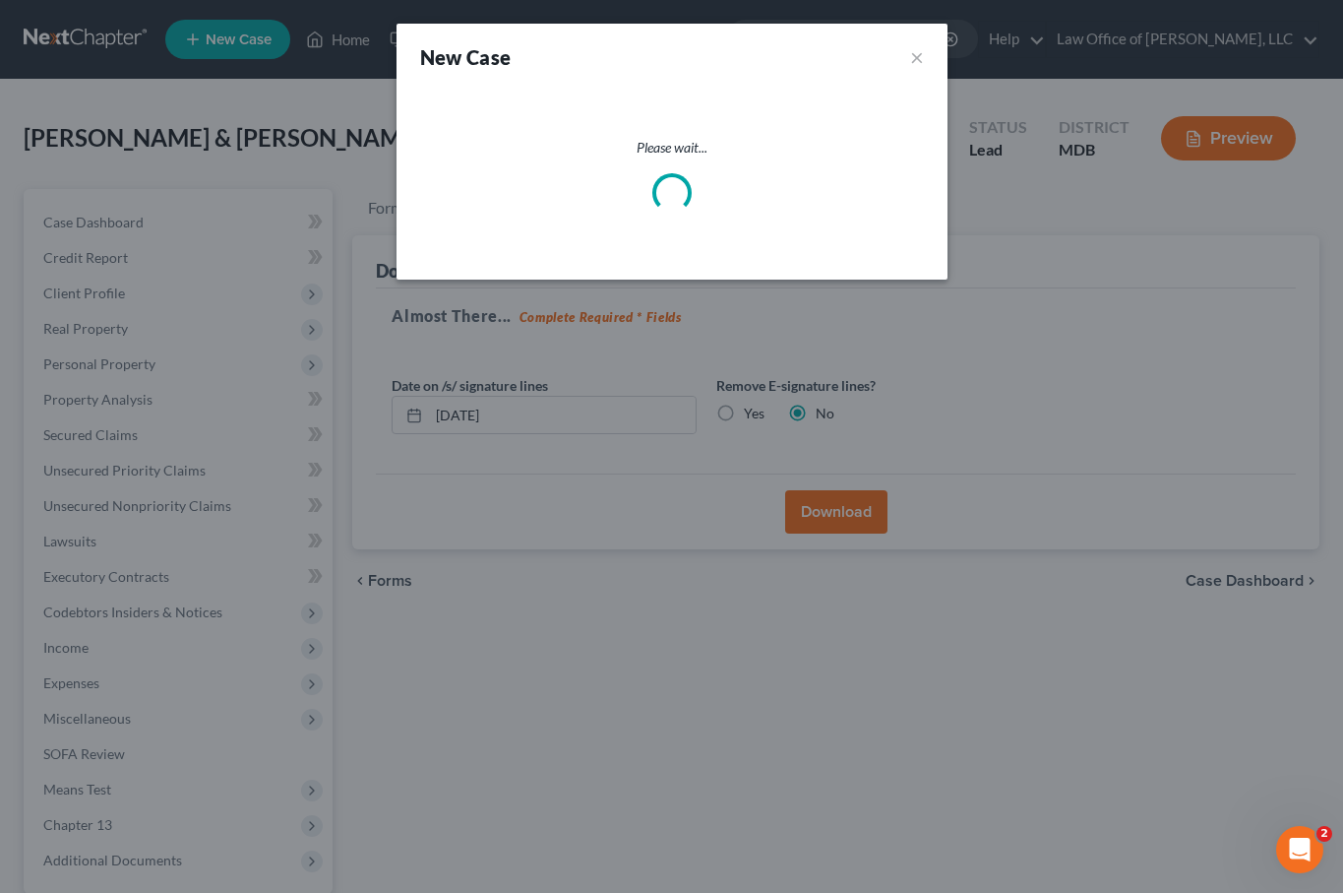
select select "38"
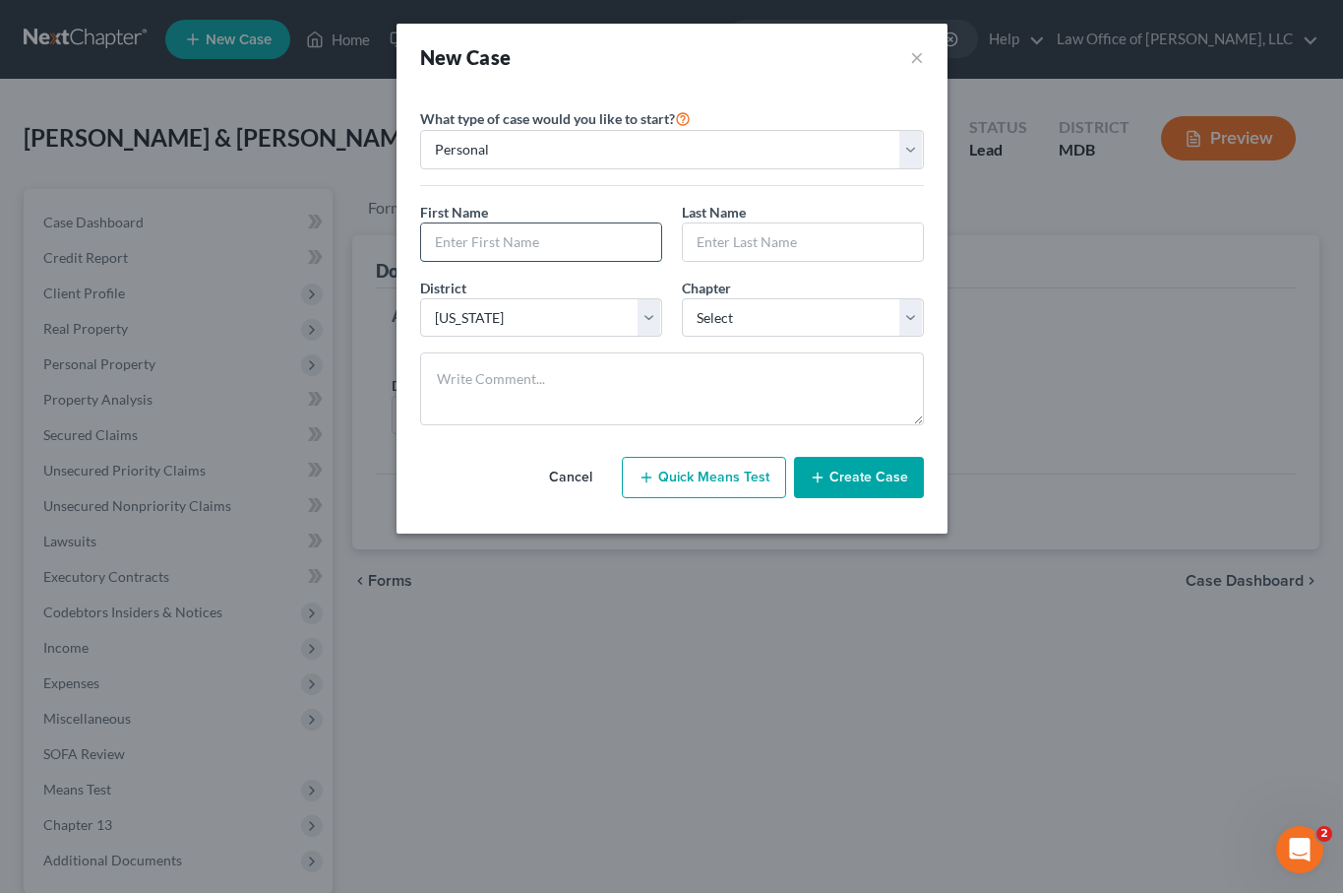
click at [458, 242] on input "text" at bounding box center [541, 241] width 240 height 37
click at [732, 317] on select "Select 7 11 12 13" at bounding box center [803, 317] width 242 height 39
select select "0"
click at [682, 298] on select "Select 7 11 12 13" at bounding box center [803, 317] width 242 height 39
click at [478, 251] on input "text" at bounding box center [541, 241] width 240 height 37
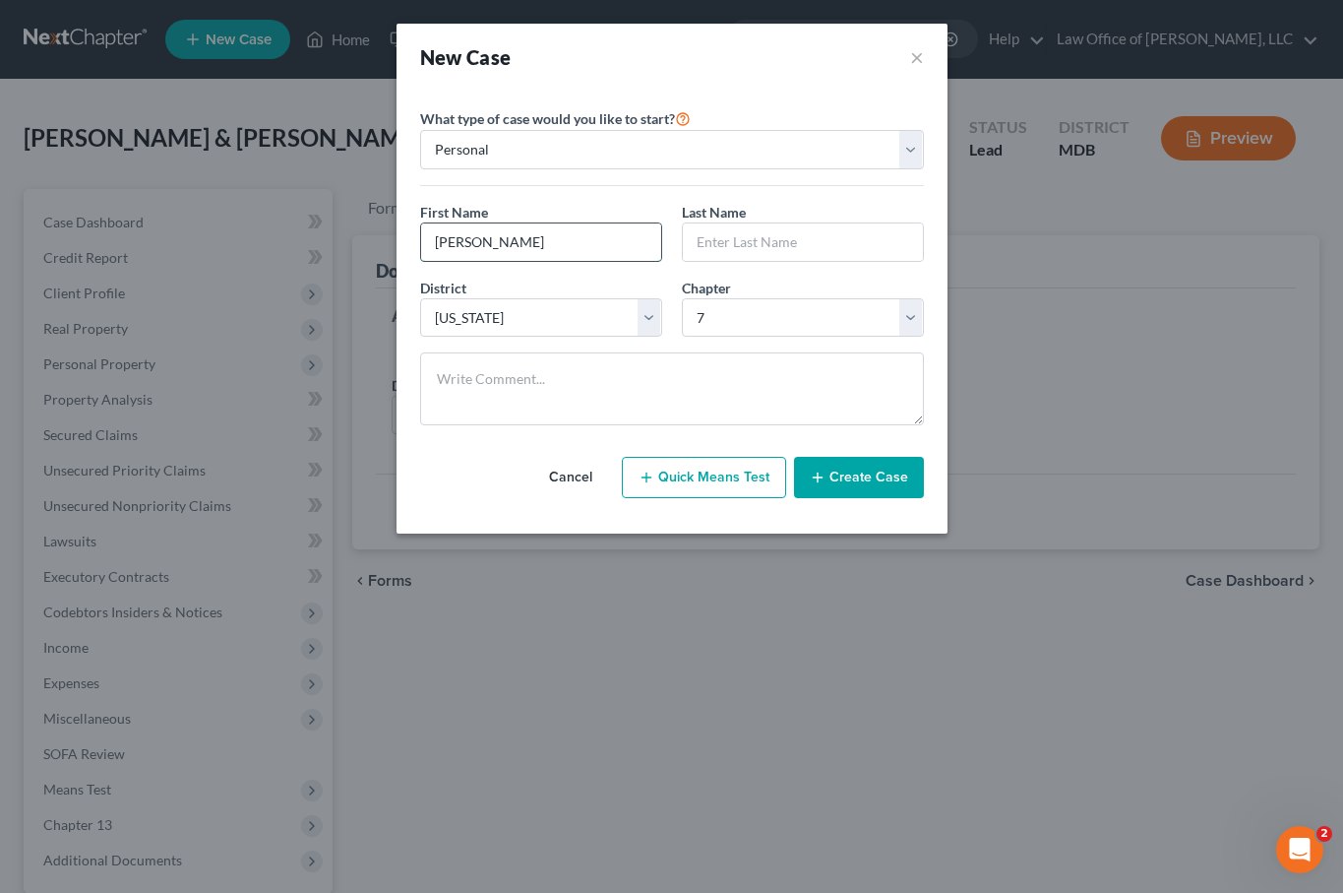
type input "Lester"
type input "Harmon"
click at [815, 475] on icon "button" at bounding box center [818, 477] width 16 height 16
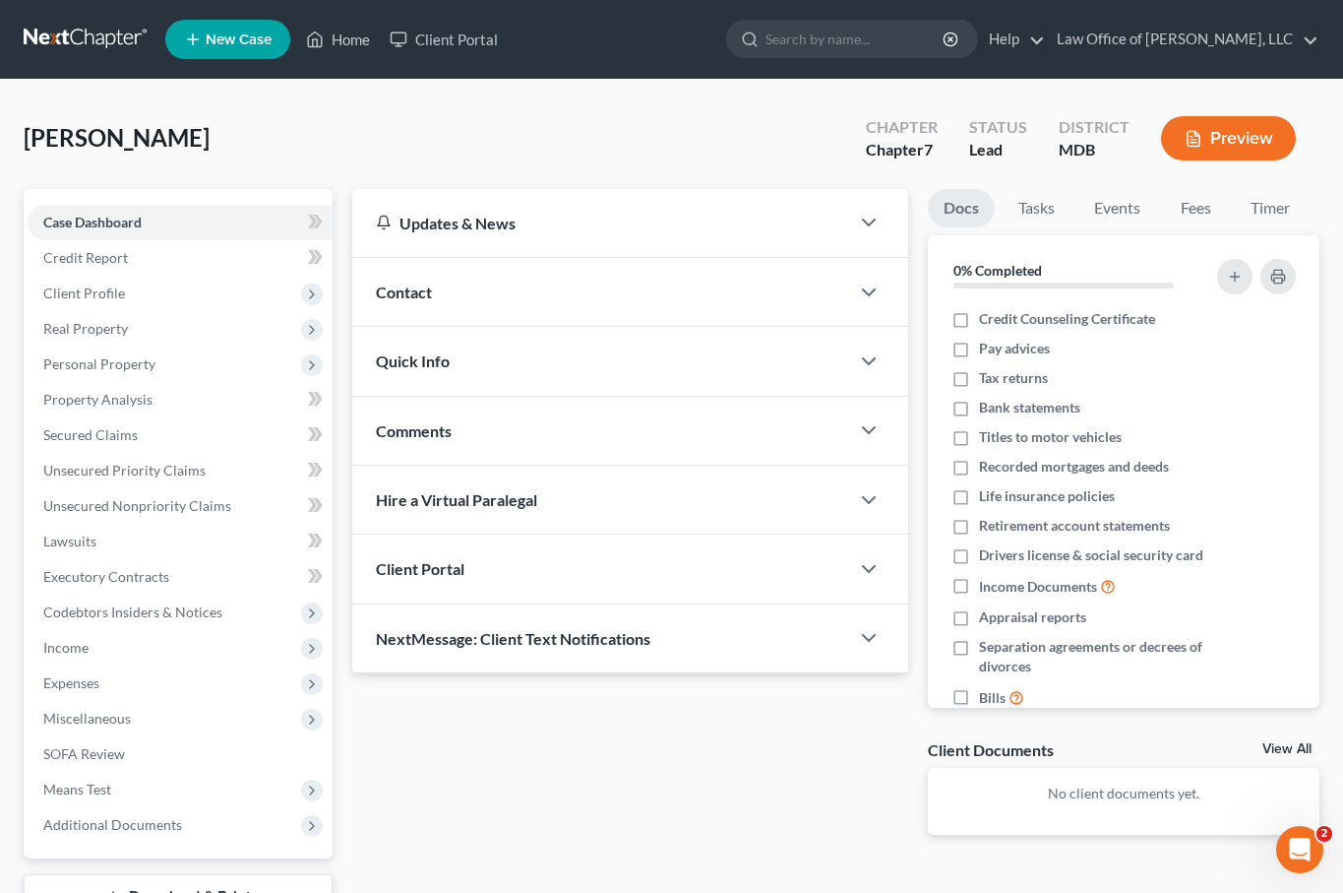
click at [483, 586] on div "Client Portal" at bounding box center [600, 568] width 497 height 68
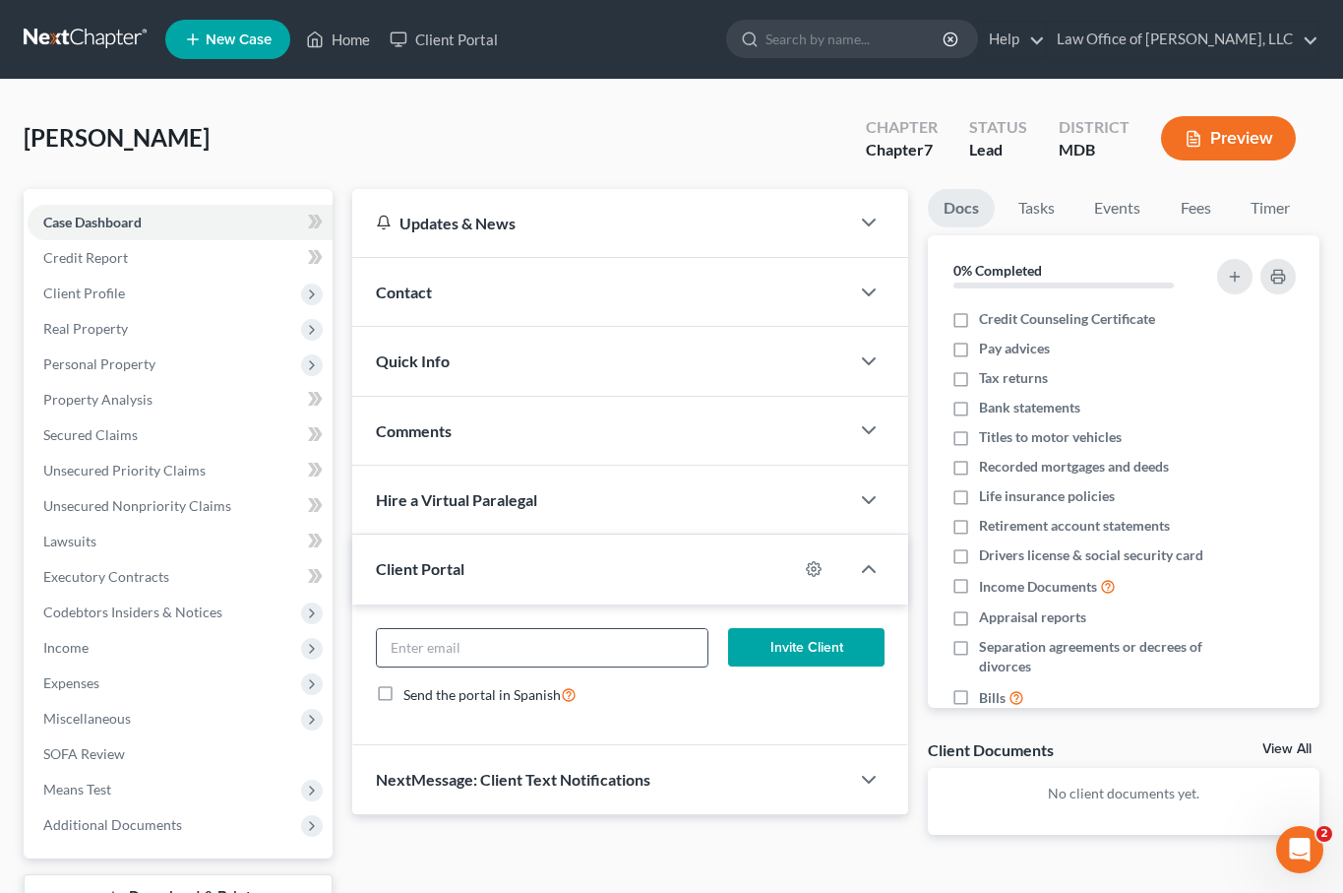
click at [474, 638] on input "email" at bounding box center [542, 647] width 331 height 37
type input "ljharmon930@gmail.com"
click at [787, 642] on button "Invite Client" at bounding box center [806, 647] width 156 height 39
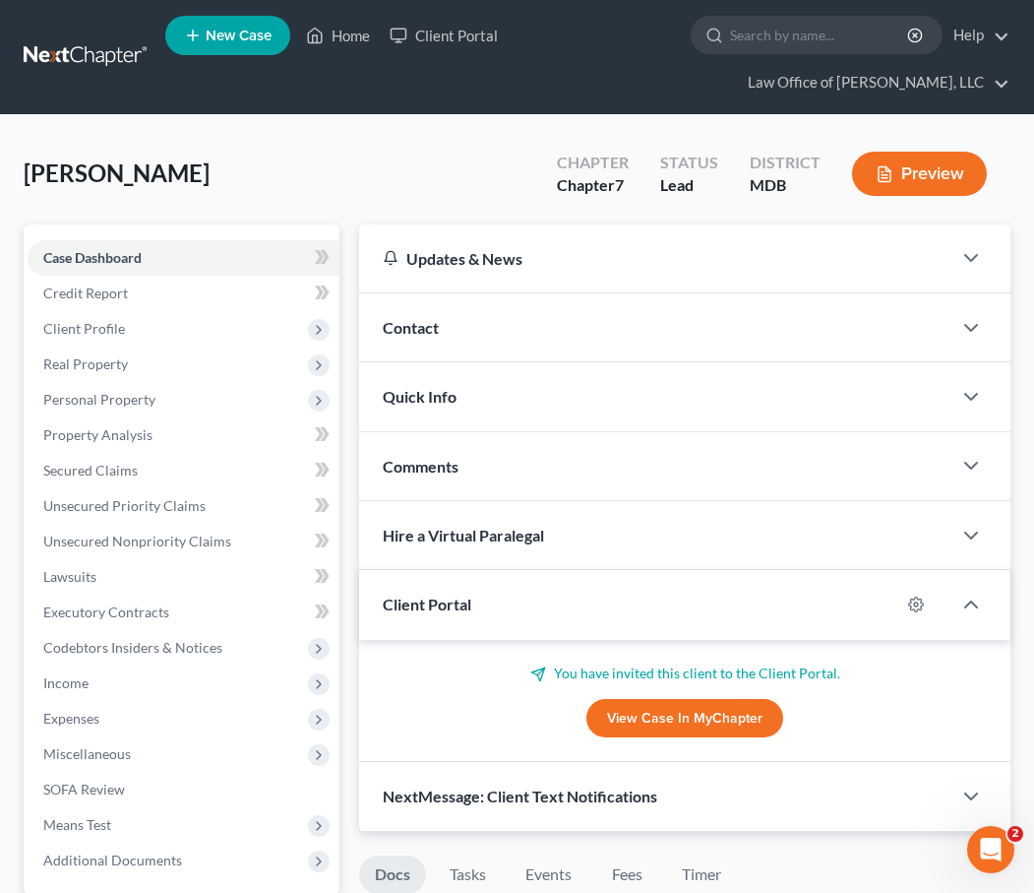
click at [45, 62] on link at bounding box center [87, 56] width 126 height 35
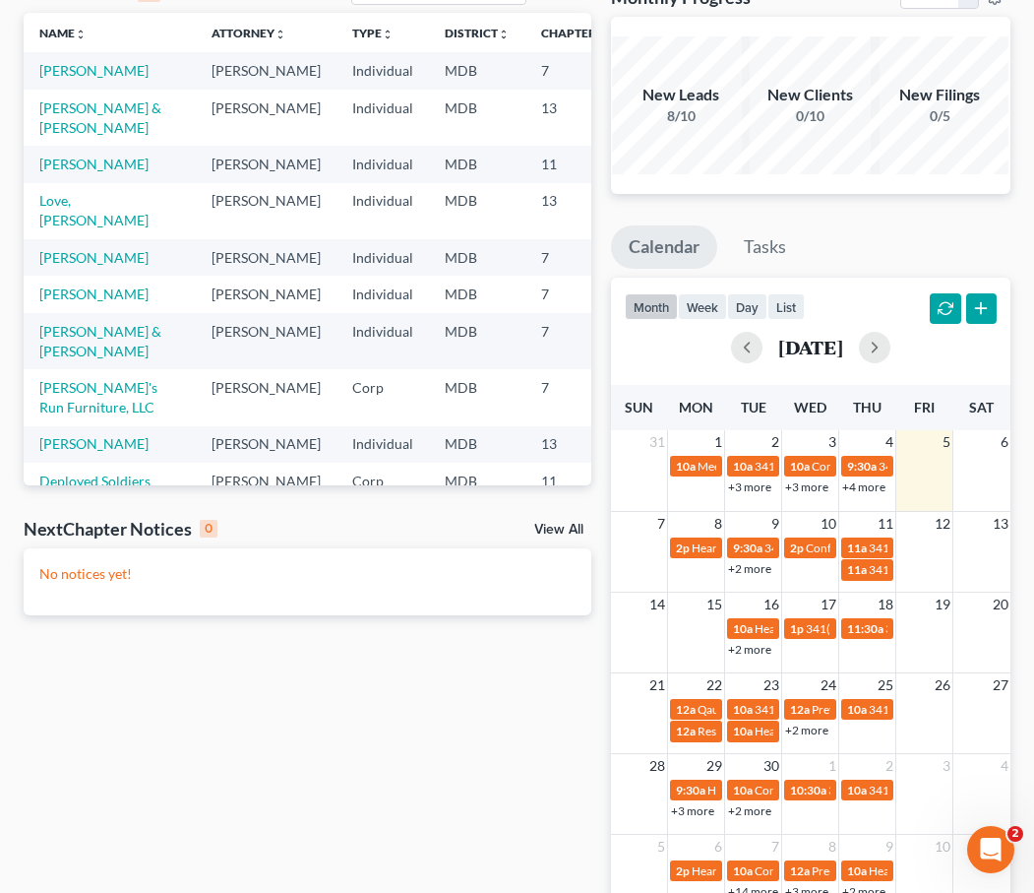
click at [751, 568] on link "+2 more" at bounding box center [749, 568] width 43 height 15
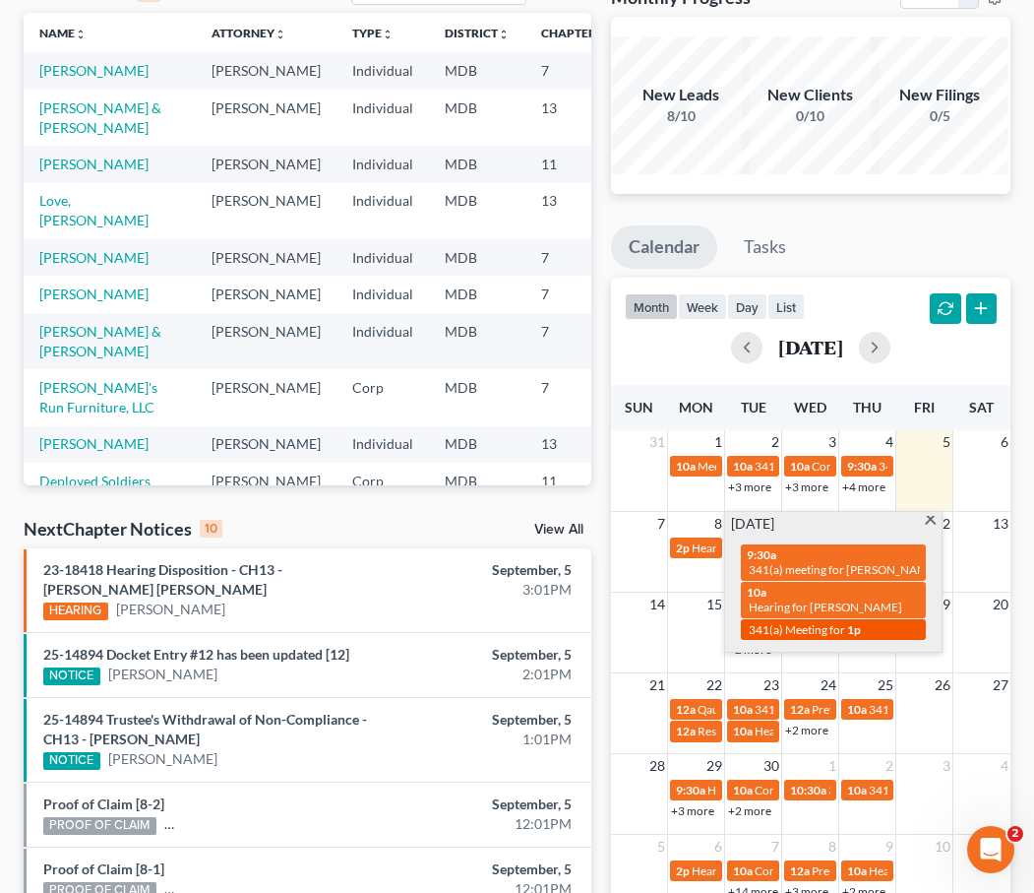
click at [823, 622] on span "341(a) Meeting for" at bounding box center [797, 629] width 96 height 15
select select "Days"
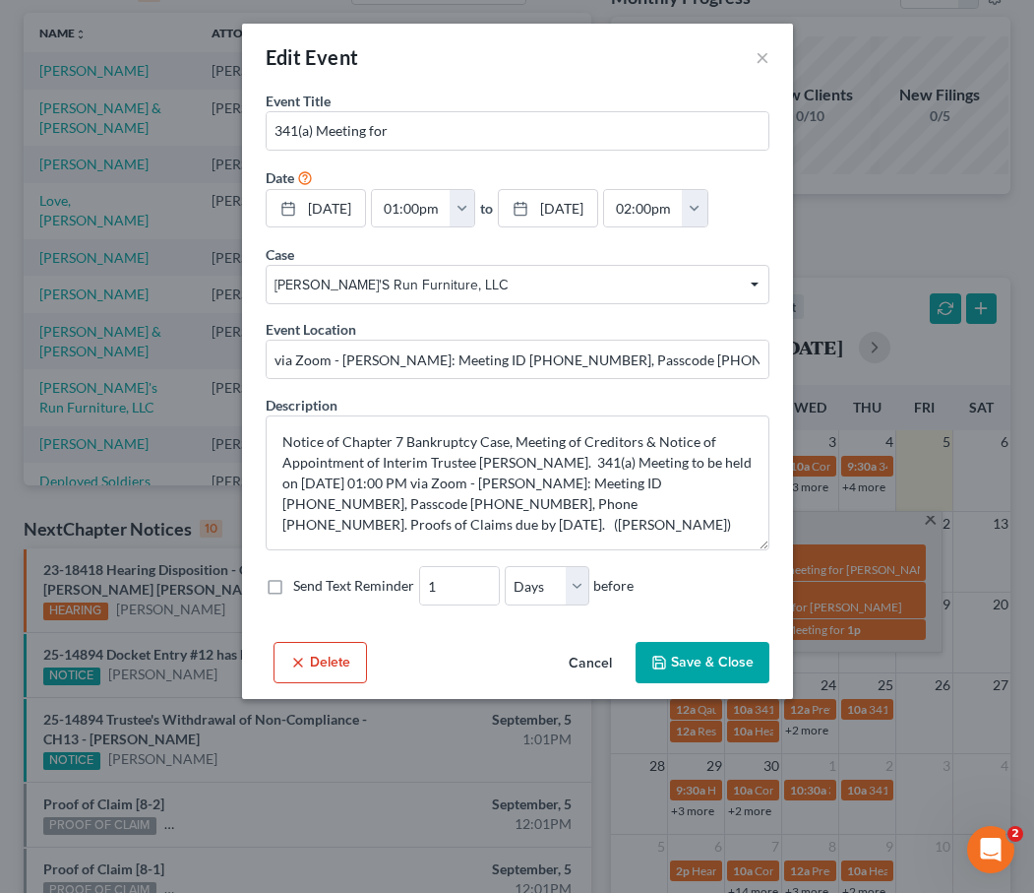
click at [754, 62] on div "Edit Event ×" at bounding box center [517, 57] width 551 height 67
click at [756, 61] on button "×" at bounding box center [763, 57] width 14 height 24
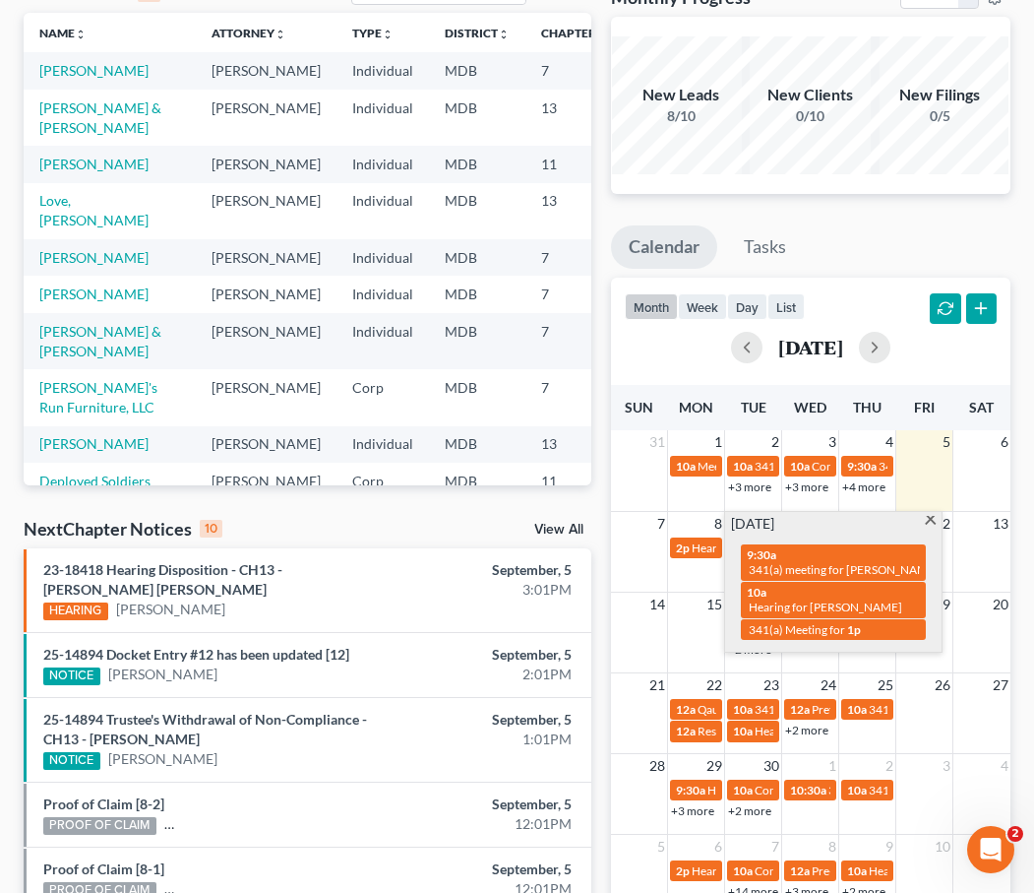
click at [931, 524] on span at bounding box center [930, 522] width 15 height 13
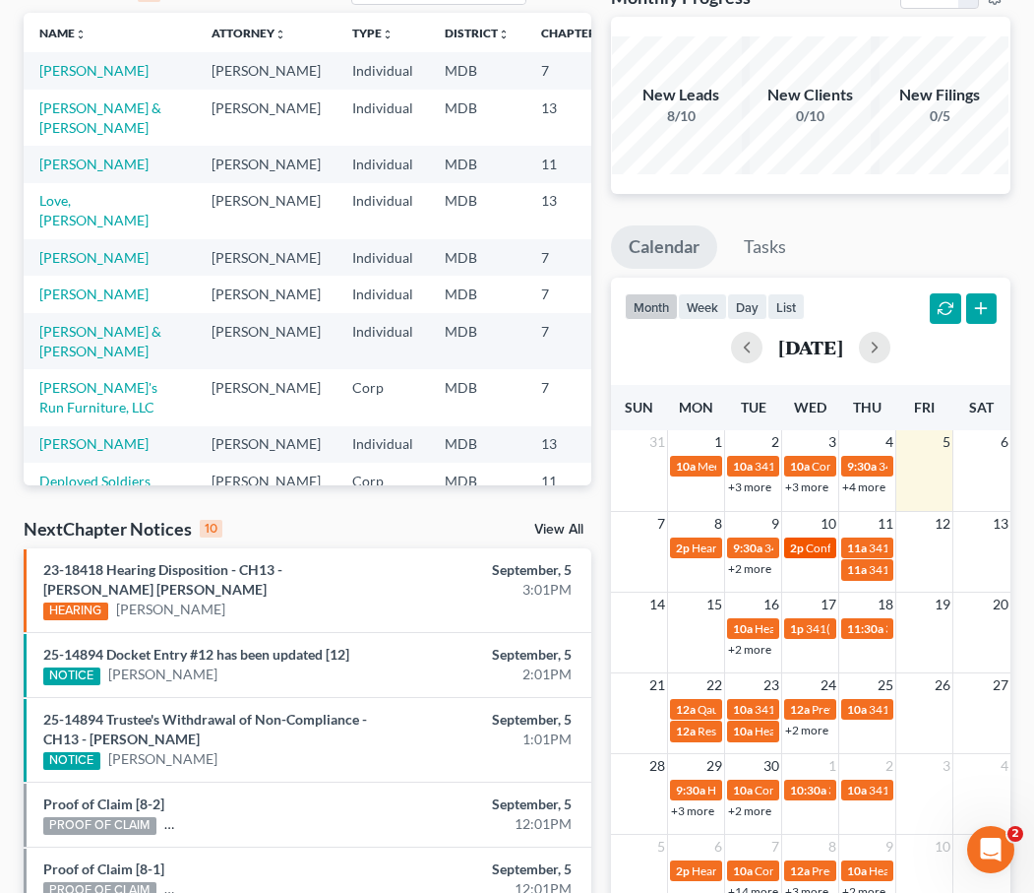
click at [810, 544] on span "Confirmation hearing for [PERSON_NAME]" at bounding box center [917, 547] width 223 height 15
select select "Days"
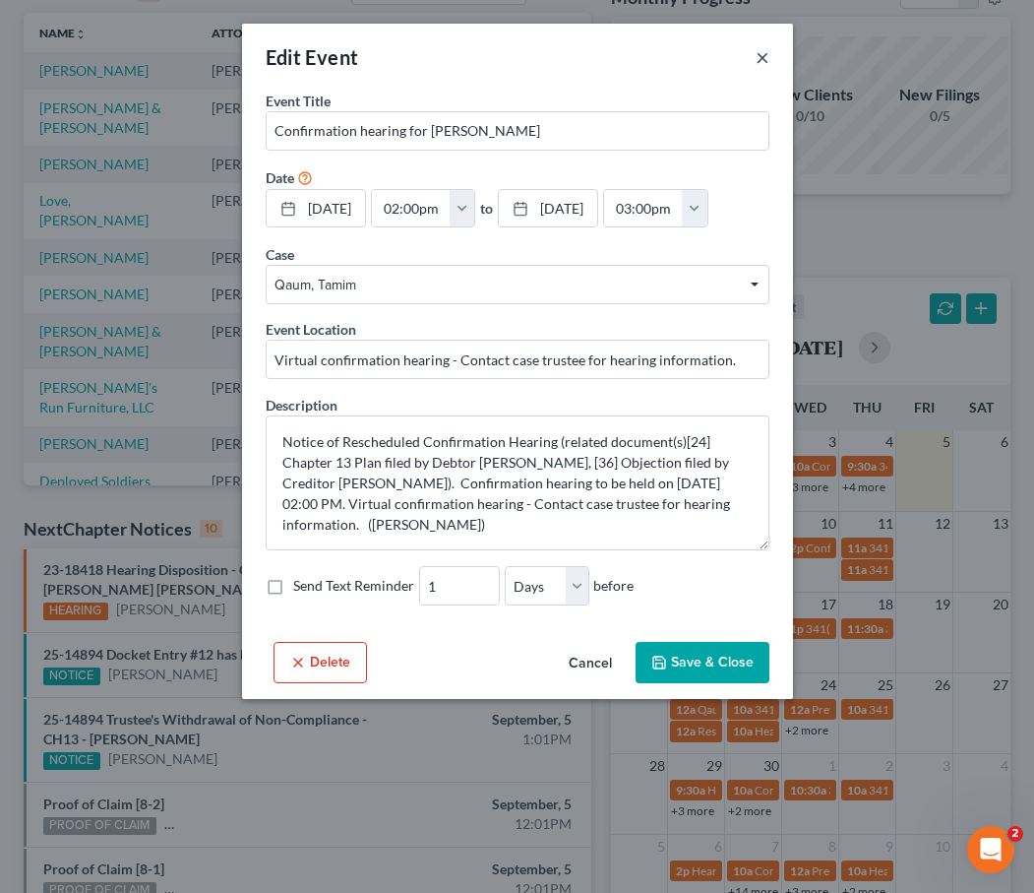
click at [764, 52] on button "×" at bounding box center [763, 57] width 14 height 24
